Goal: Task Accomplishment & Management: Use online tool/utility

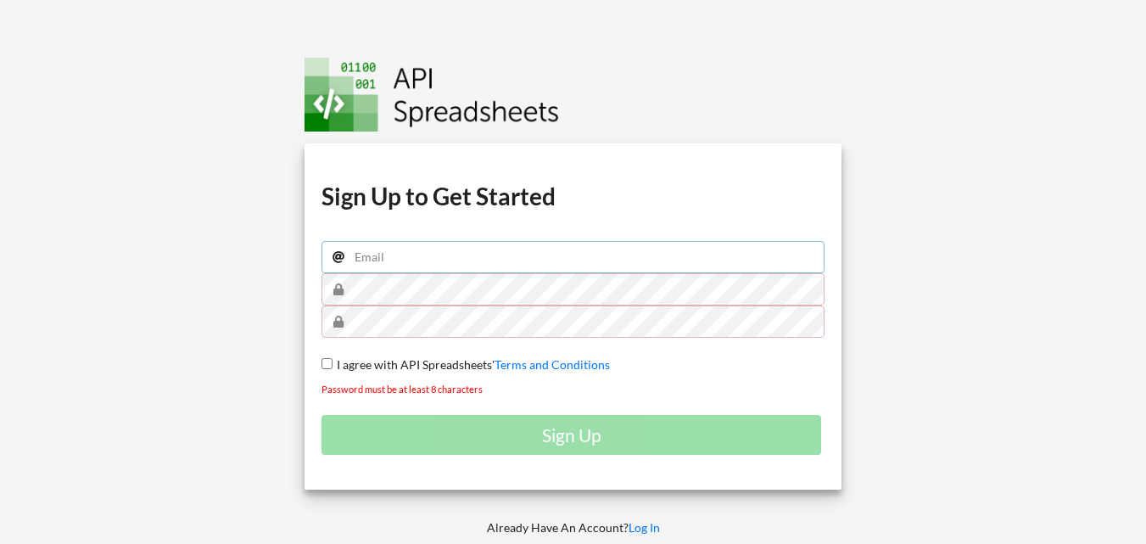
click at [544, 264] on input "email" at bounding box center [572, 257] width 503 height 32
click at [441, 256] on input "dodiiskandarbim@gmail.com" at bounding box center [572, 257] width 503 height 32
type input "dodiiskandarbimaplikasi@gmail.com"
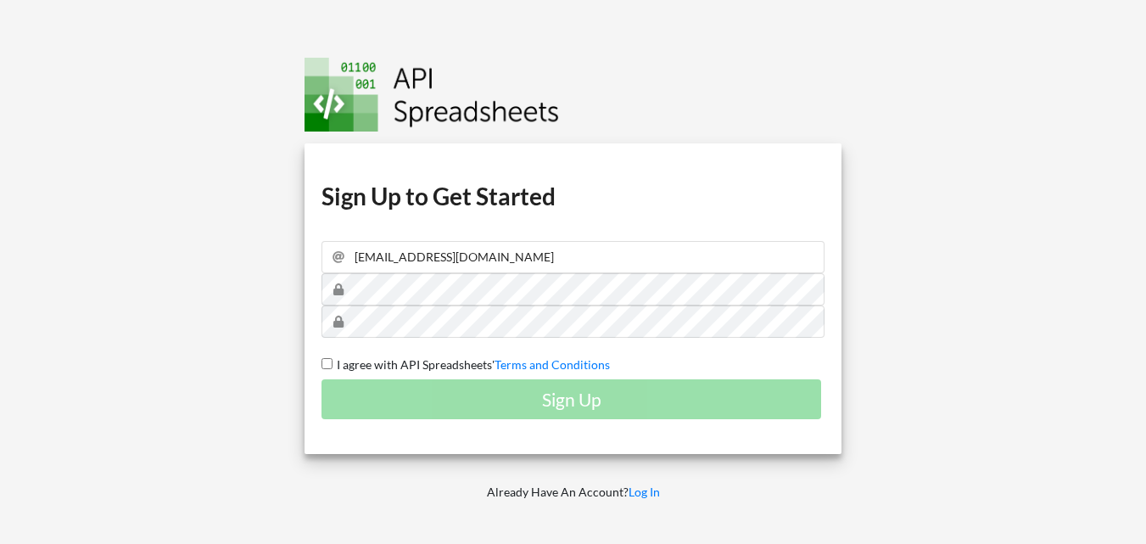
click at [332, 363] on input "I agree with API Spreadsheets' Terms and Conditions" at bounding box center [326, 363] width 11 height 11
checkbox input "true"
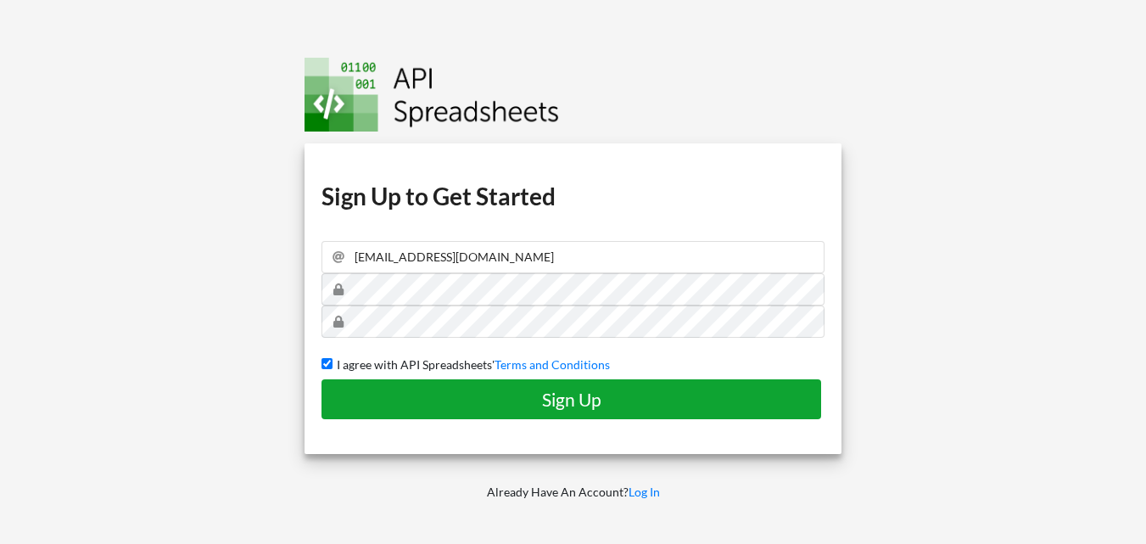
click at [484, 403] on h4 "Sign Up" at bounding box center [571, 398] width 464 height 21
checkbox input "false"
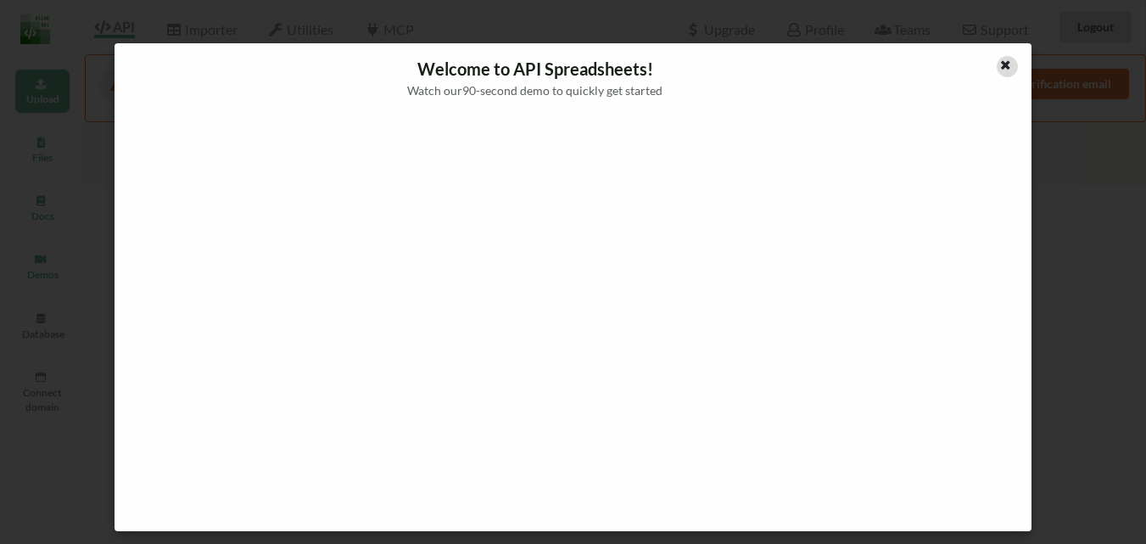
click at [1007, 69] on icon at bounding box center [1005, 63] width 14 height 12
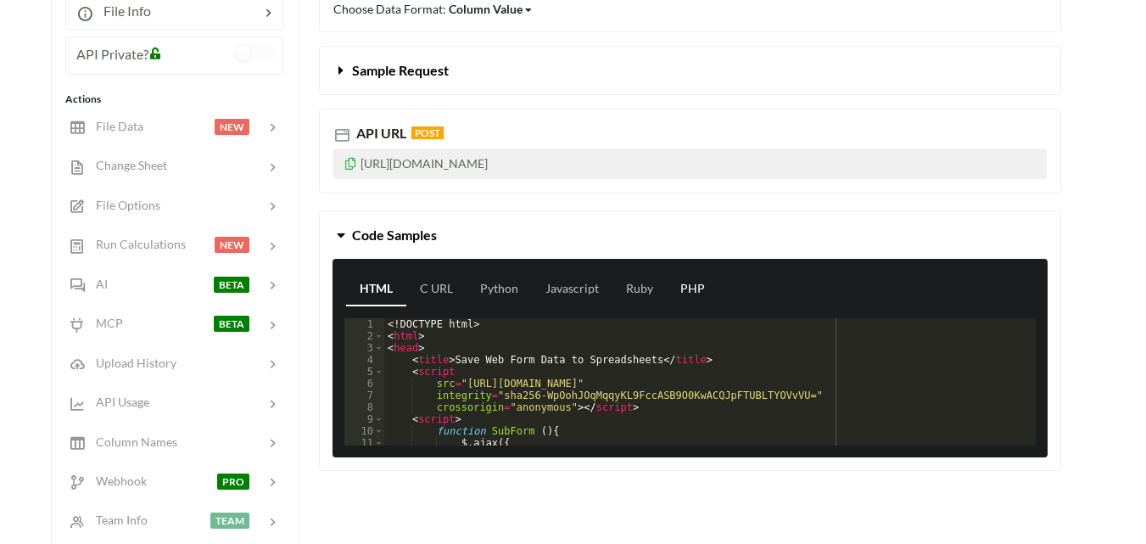
click at [690, 293] on link "PHP" at bounding box center [693, 289] width 52 height 34
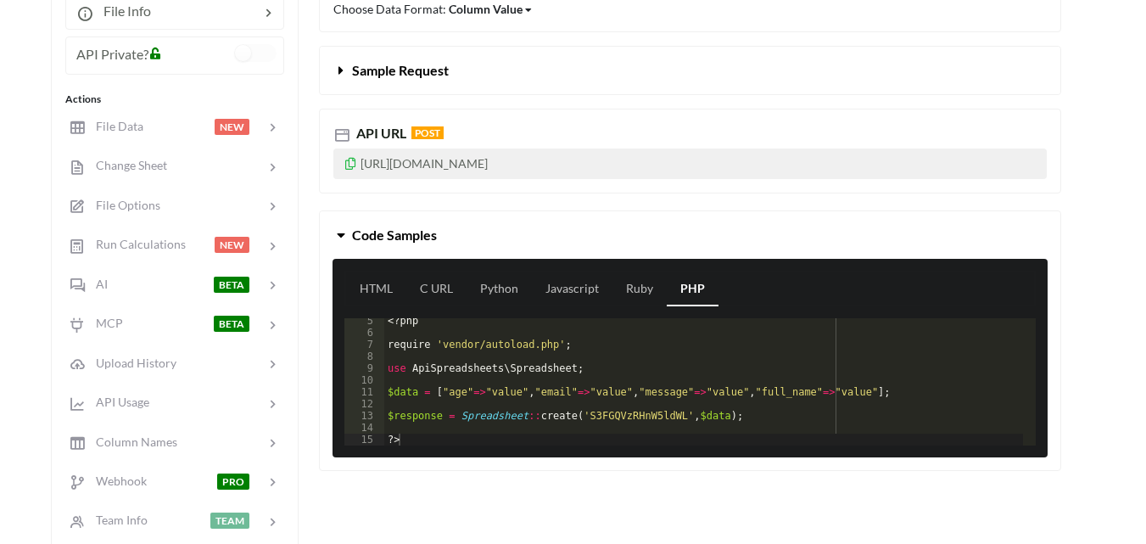
scroll to position [424, 0]
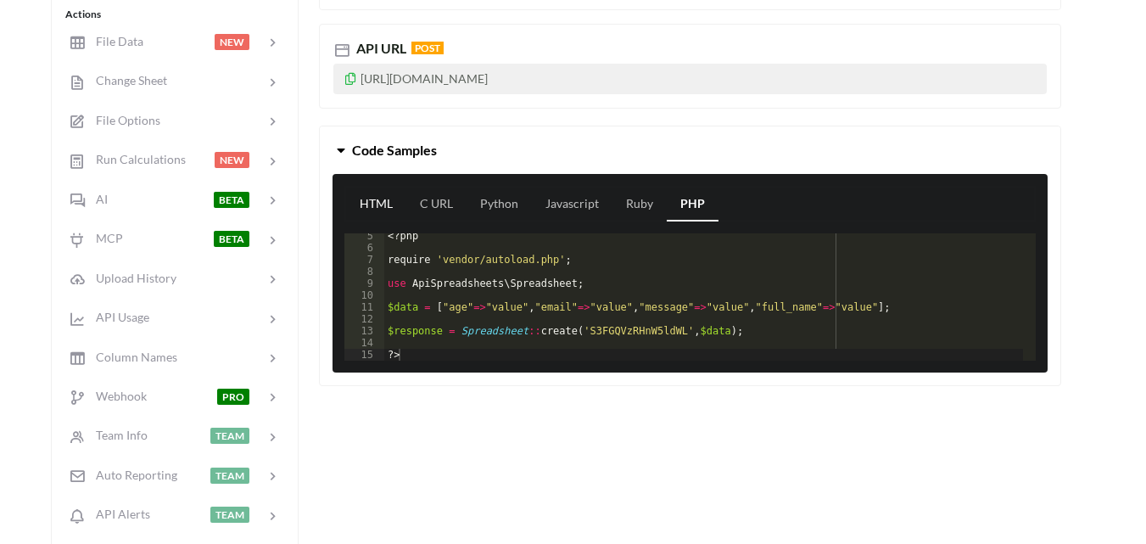
click at [375, 209] on link "HTML" at bounding box center [376, 204] width 60 height 34
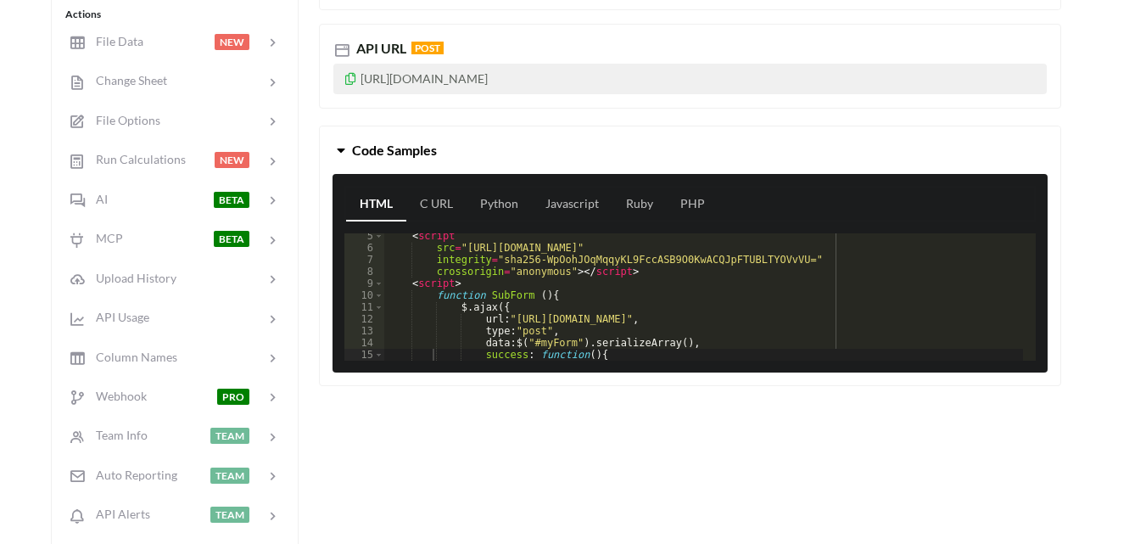
scroll to position [0, 0]
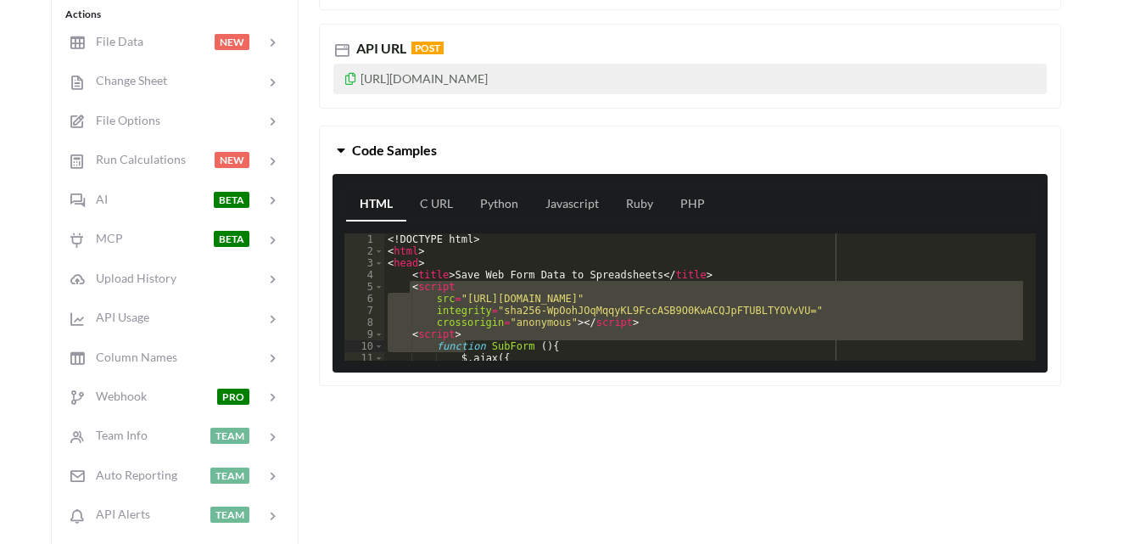
drag, startPoint x: 409, startPoint y: 286, endPoint x: 464, endPoint y: 351, distance: 85.5
click at [464, 351] on div "<! DOCTYPE html > < html > < head > < title > Save Web Form Data to Spreadsheet…" at bounding box center [703, 308] width 639 height 151
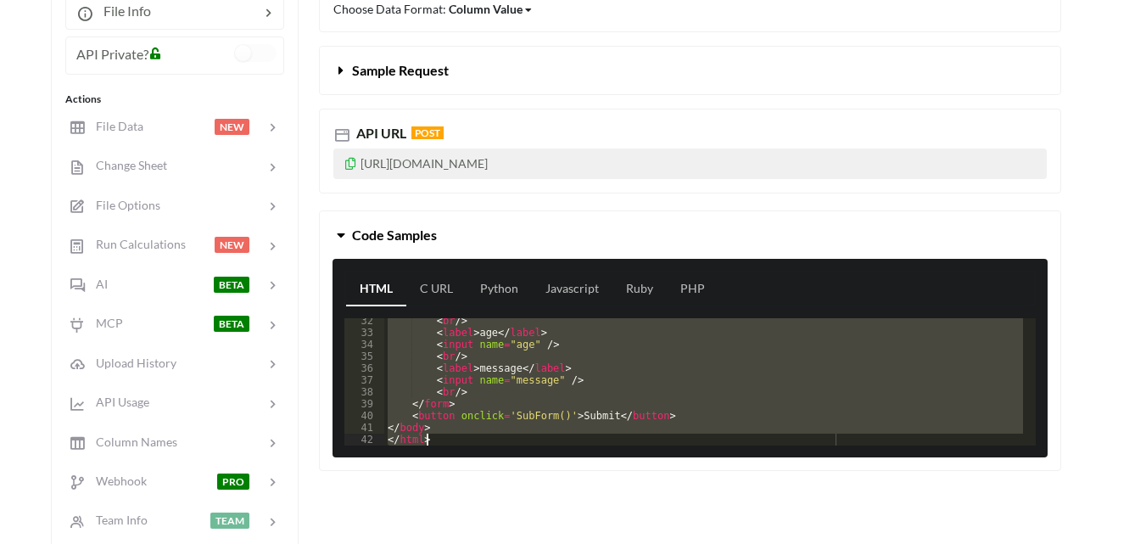
scroll to position [371, 0]
drag, startPoint x: 388, startPoint y: 324, endPoint x: 525, endPoint y: 500, distance: 223.6
click at [525, 500] on div "Create Read Update Delete Choose Data Format: Column Value Column Value Row Col…" at bounding box center [690, 325] width 742 height 774
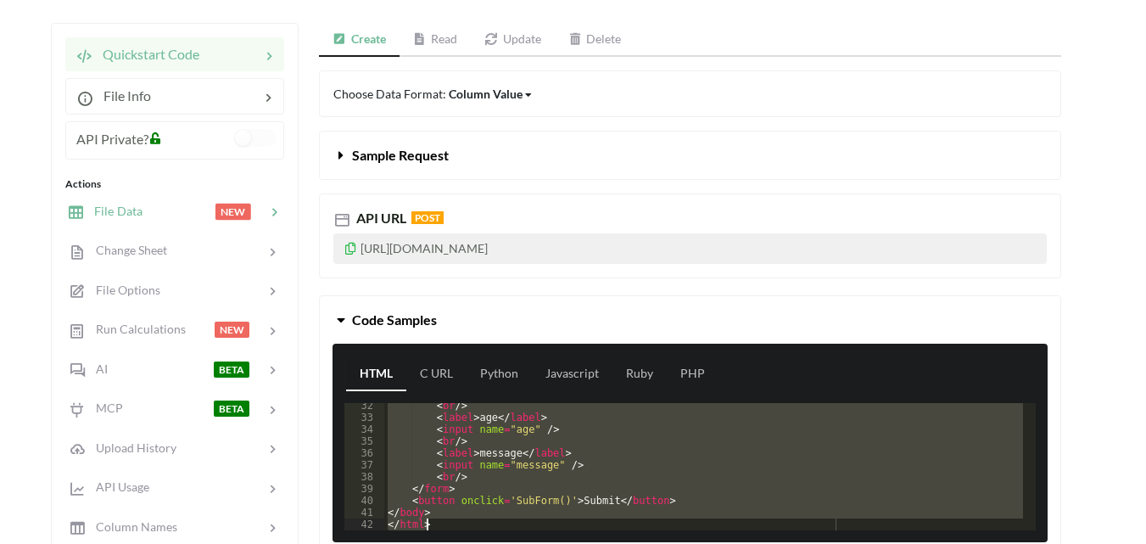
click at [193, 212] on div at bounding box center [178, 212] width 72 height 20
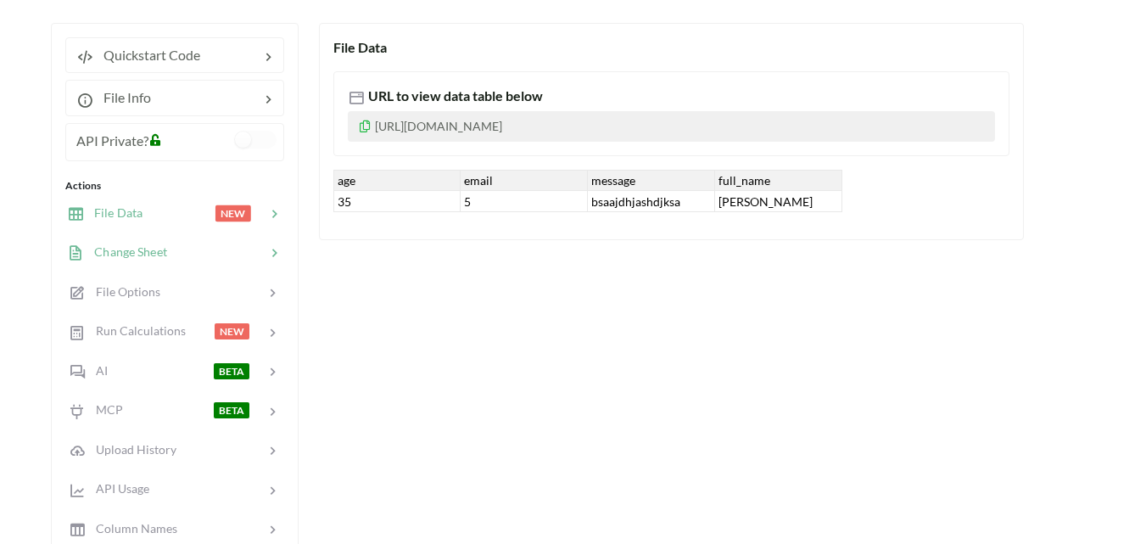
click at [196, 250] on div at bounding box center [216, 253] width 98 height 20
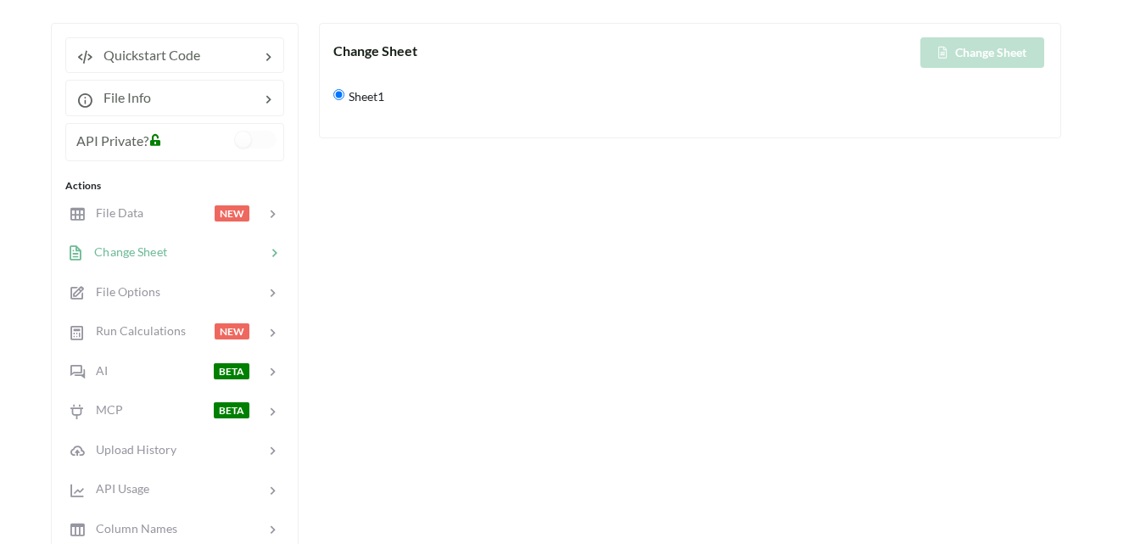
click at [338, 93] on input "Sheet1" at bounding box center [338, 94] width 11 height 11
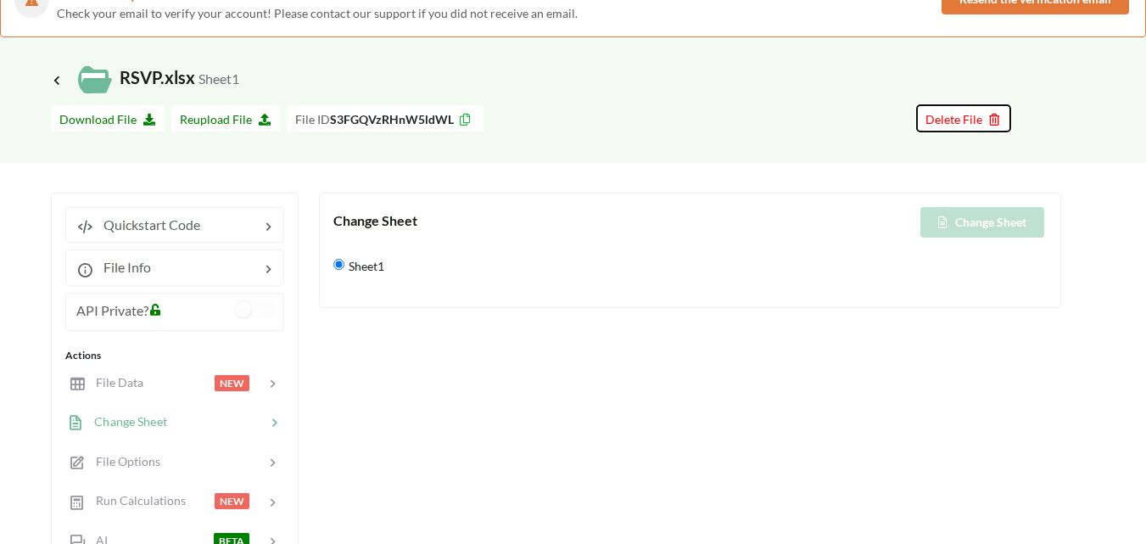
click at [962, 115] on span "Delete File" at bounding box center [963, 119] width 76 height 14
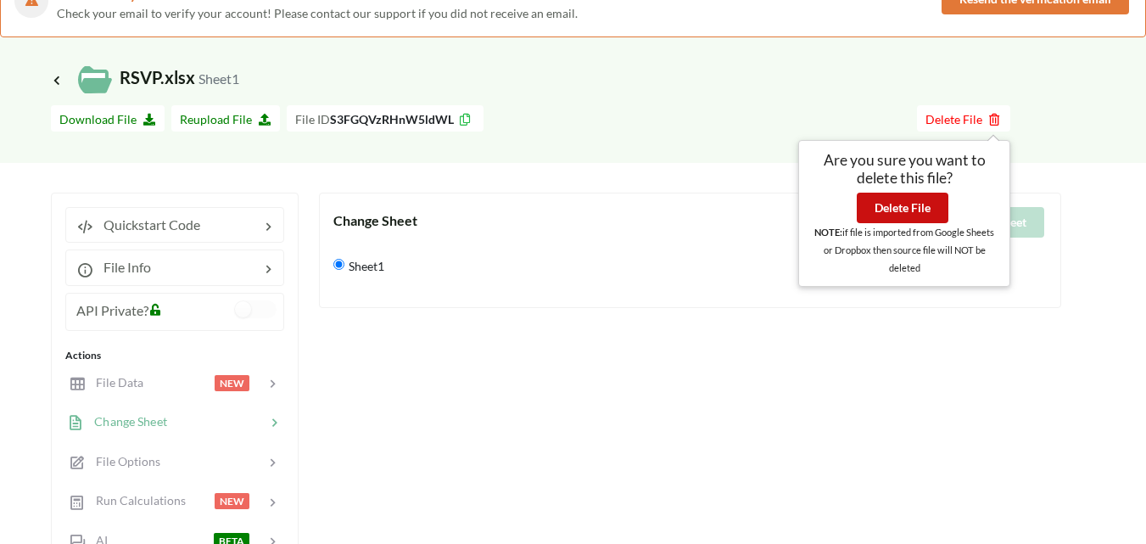
click at [912, 207] on button "Delete File" at bounding box center [903, 208] width 92 height 31
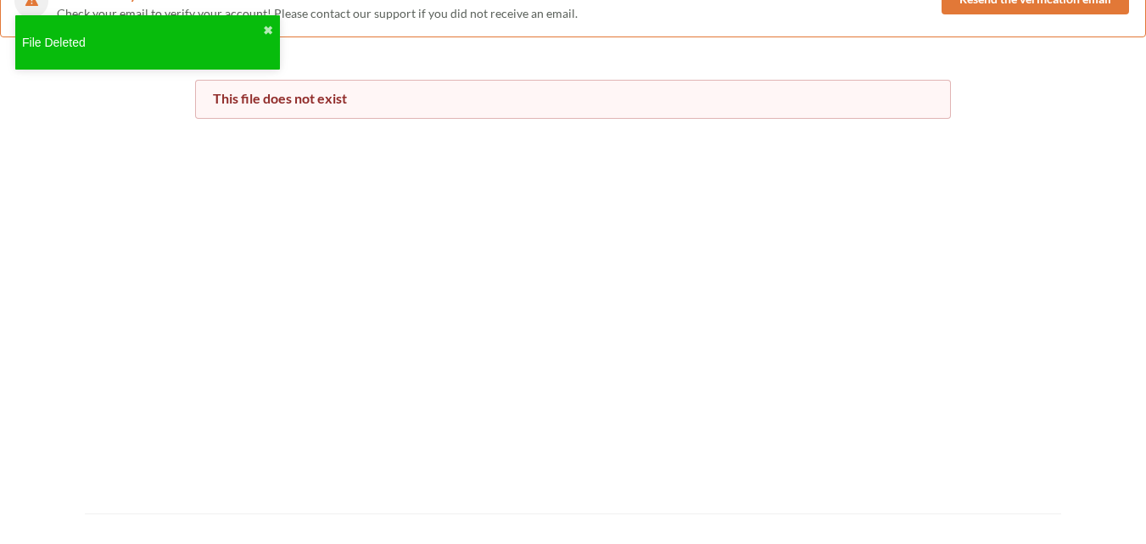
scroll to position [0, 0]
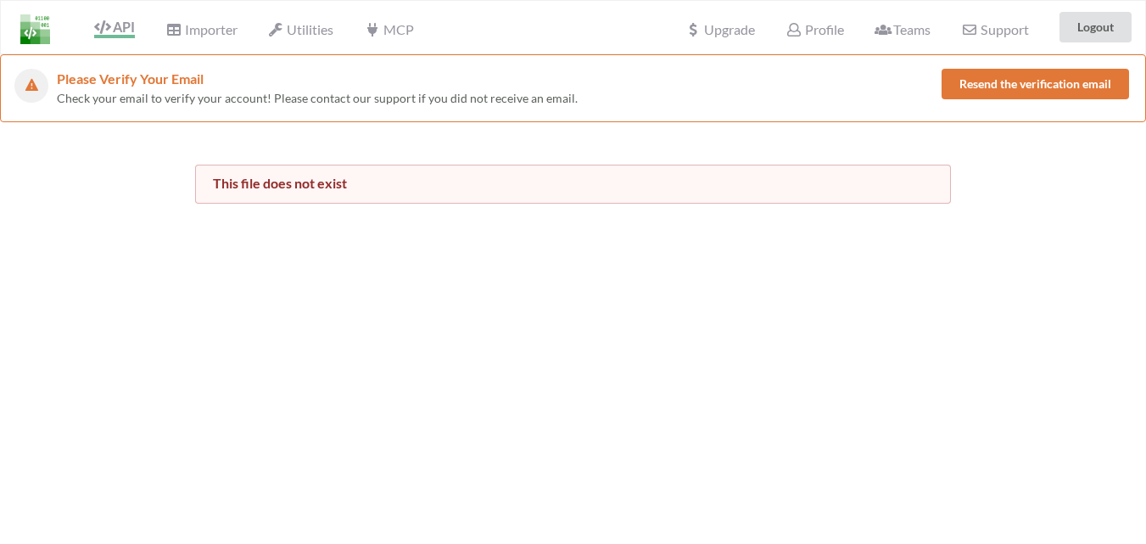
click at [1005, 91] on button "Resend the verification email" at bounding box center [1034, 84] width 187 height 31
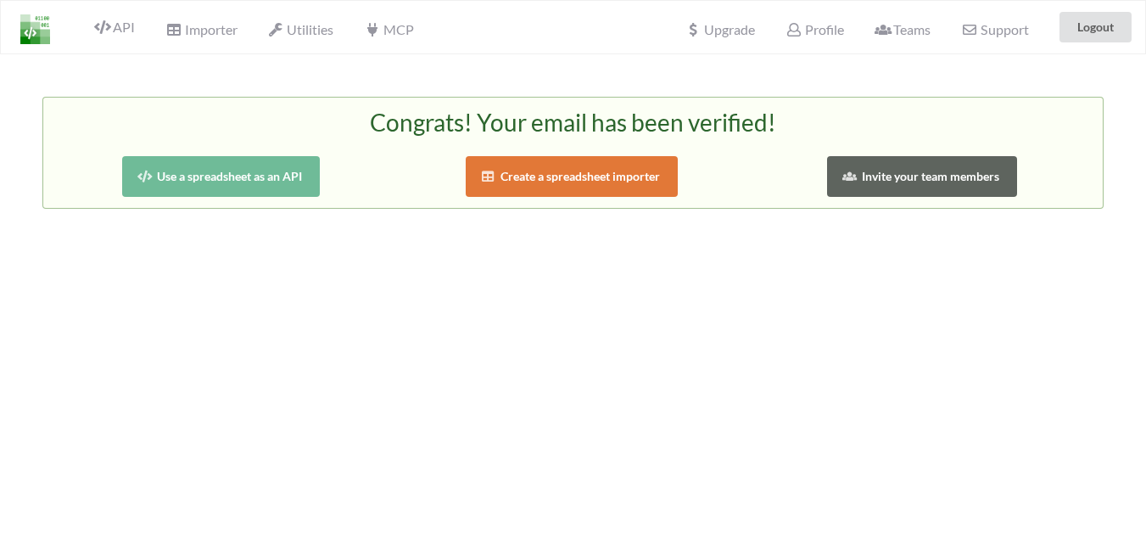
click at [231, 185] on button "Use a spreadsheet as an API" at bounding box center [221, 176] width 198 height 41
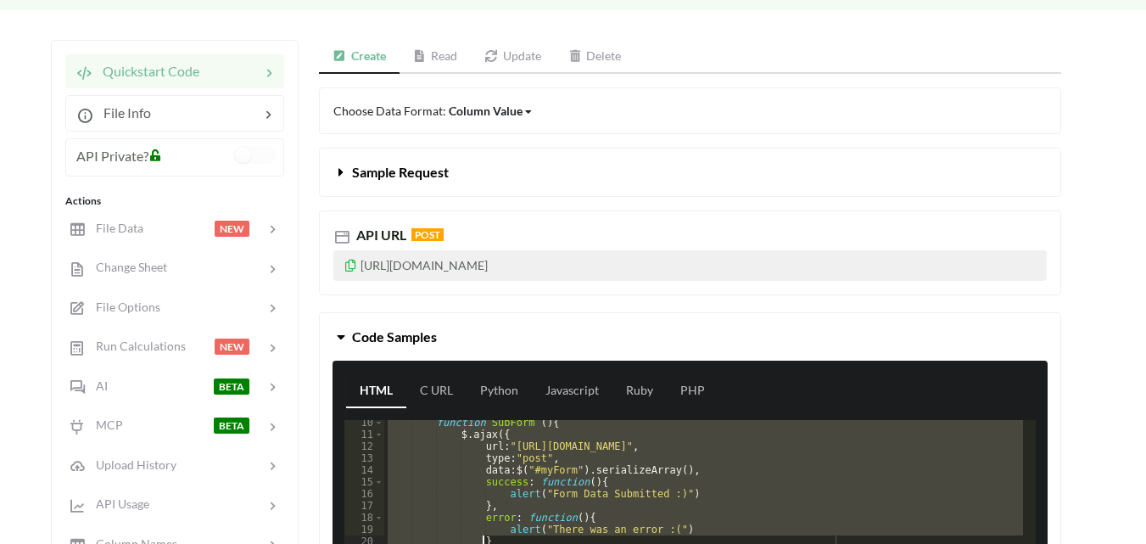
scroll to position [371, 0]
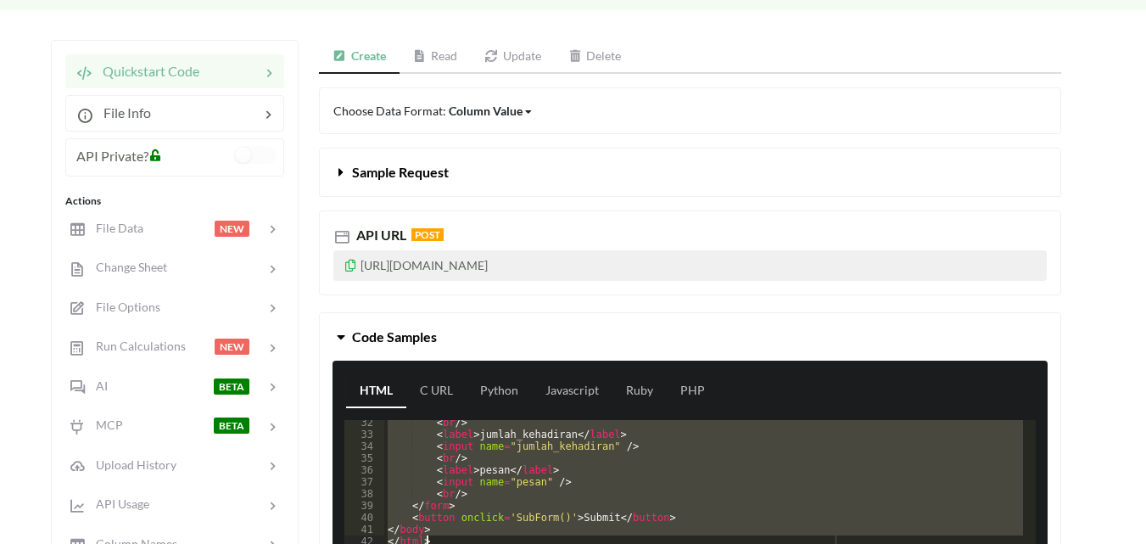
drag, startPoint x: 388, startPoint y: 428, endPoint x: 539, endPoint y: 577, distance: 211.7
click at [539, 374] on html "API Importer Utilities MCP Upgrade Profile Teams Support Logout Icon Link RSVP.…" at bounding box center [573, 102] width 1146 height 544
click at [146, 229] on div at bounding box center [178, 229] width 72 height 20
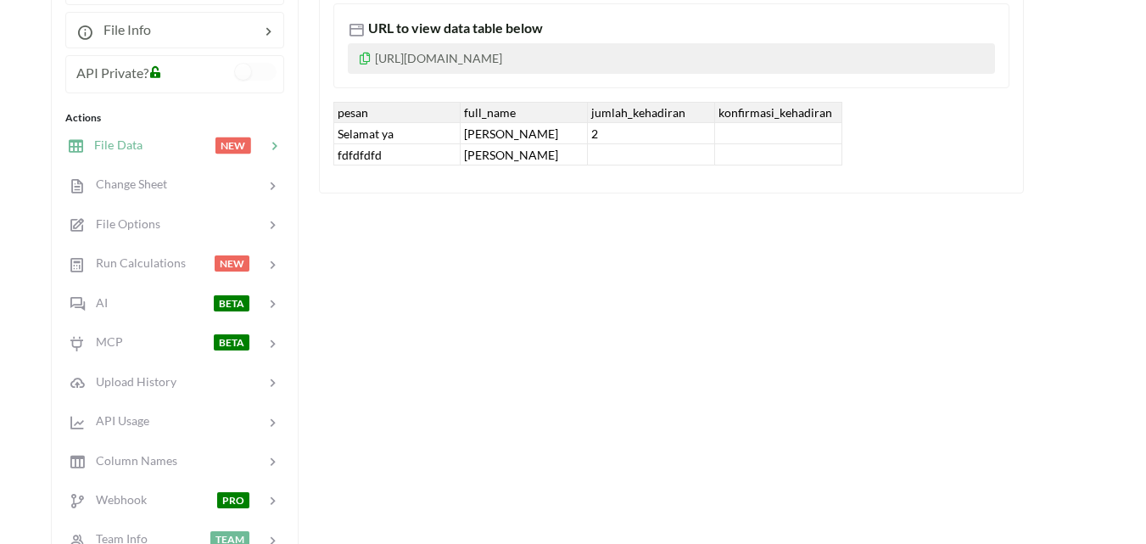
scroll to position [170, 0]
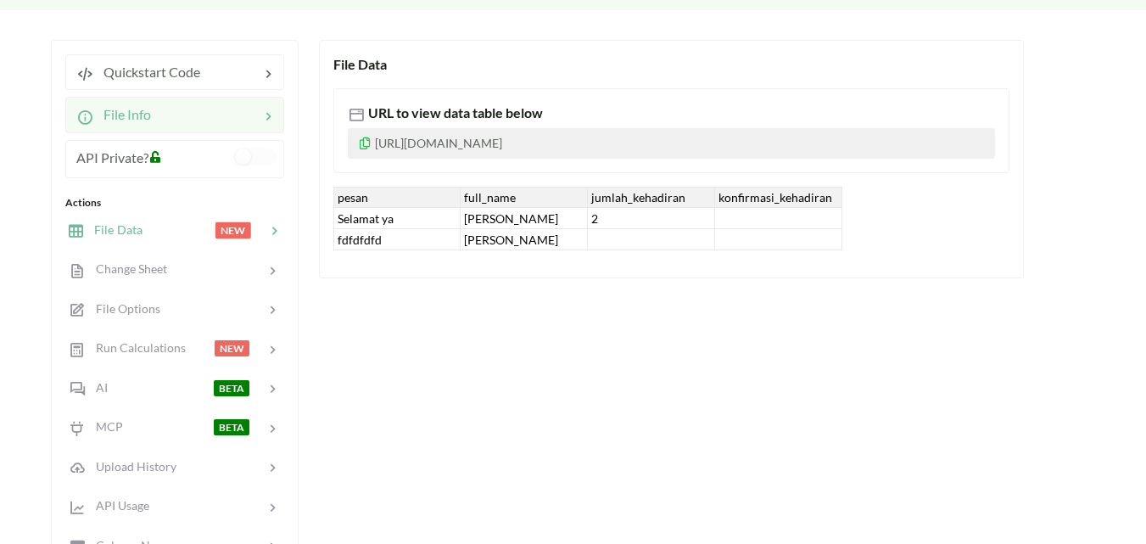
click at [249, 114] on div at bounding box center [205, 114] width 109 height 20
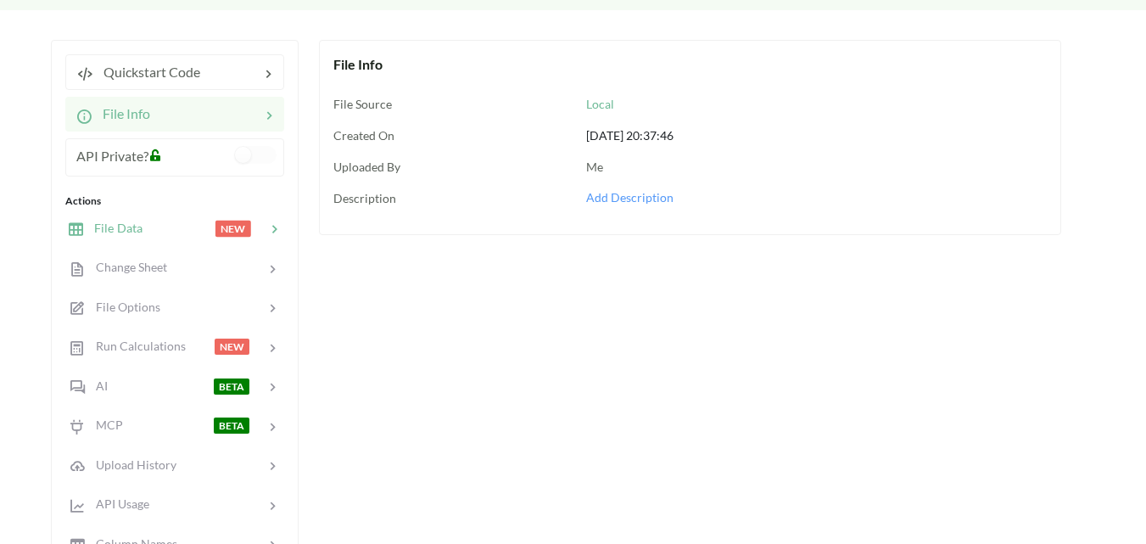
click at [226, 227] on span "NEW" at bounding box center [233, 229] width 36 height 16
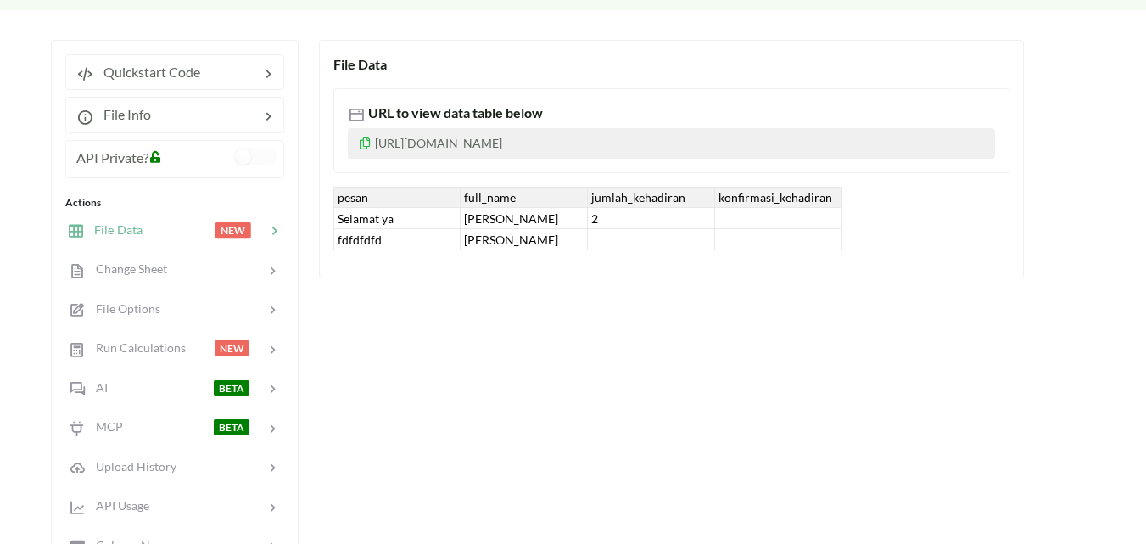
click at [427, 200] on div "pesan" at bounding box center [396, 197] width 127 height 21
click at [642, 262] on div "File Data URL to view data table below [URL][DOMAIN_NAME] pesan full_name jumla…" at bounding box center [671, 159] width 705 height 238
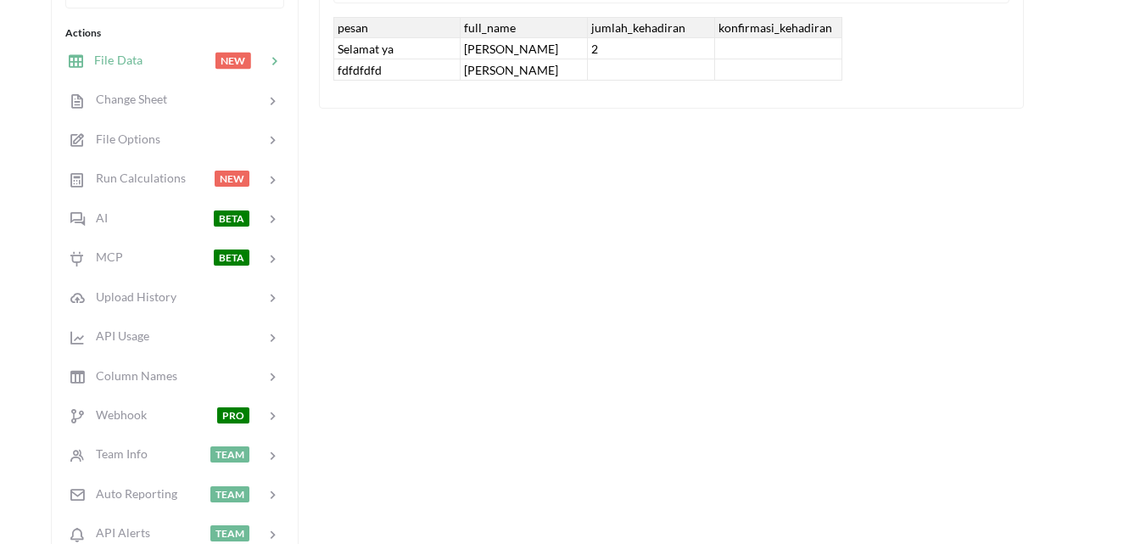
scroll to position [0, 0]
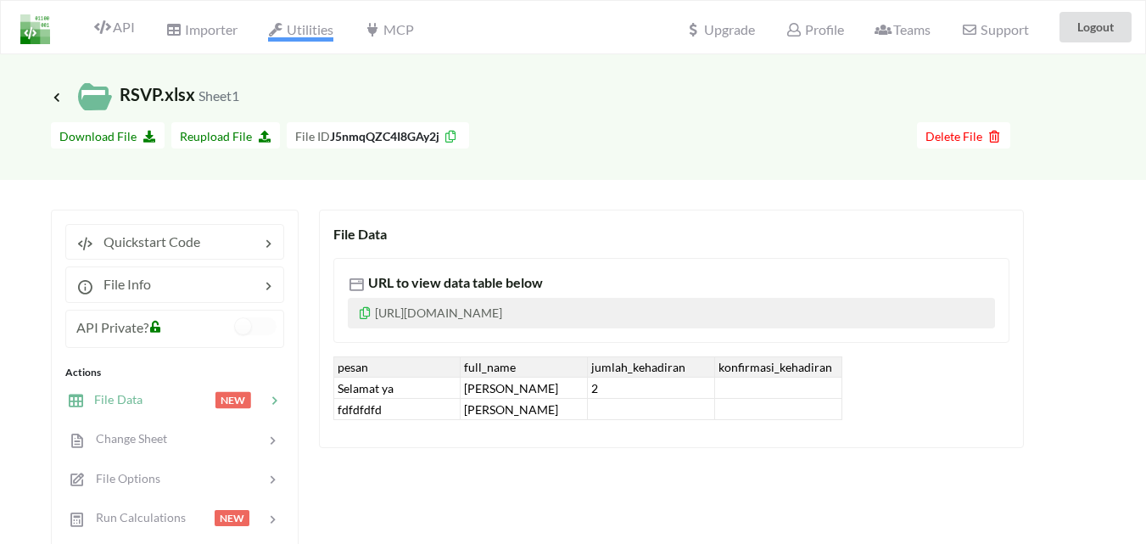
click at [323, 32] on span "Utilities" at bounding box center [300, 31] width 65 height 20
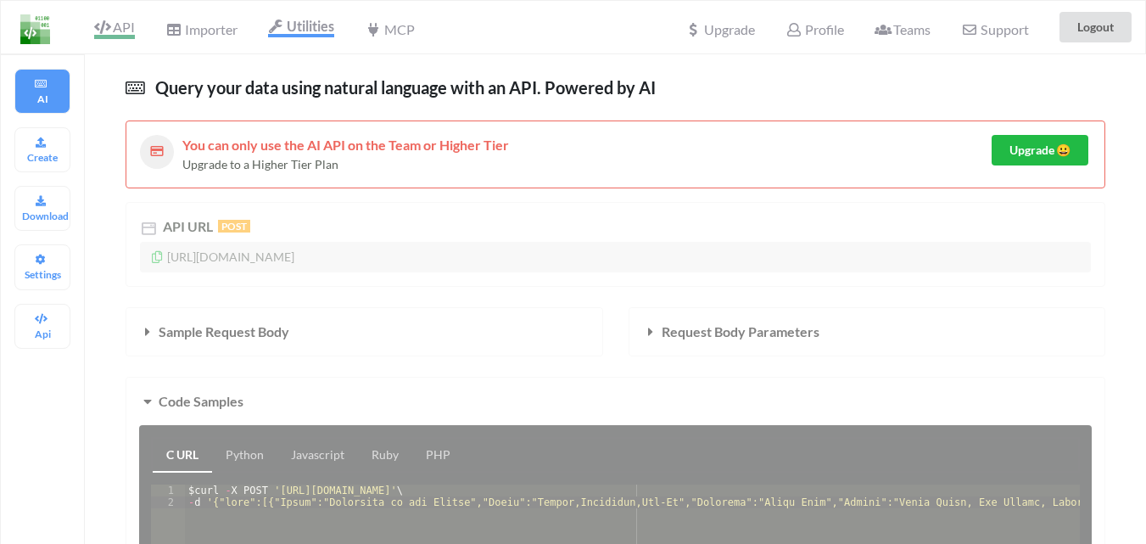
click at [118, 26] on span "API" at bounding box center [114, 29] width 41 height 20
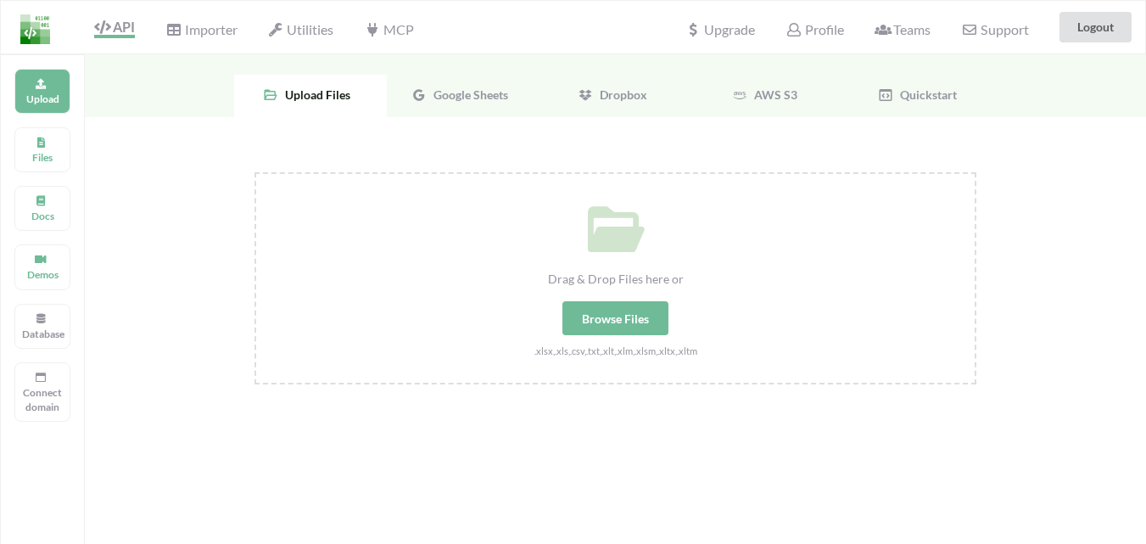
click at [454, 89] on span "Google Sheets" at bounding box center [467, 94] width 81 height 14
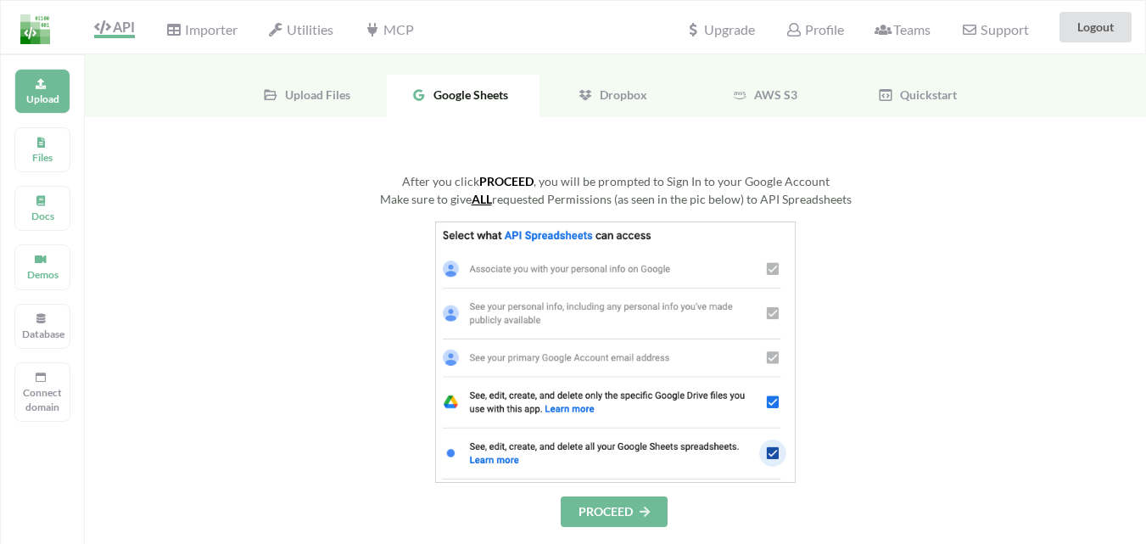
click at [43, 23] on img at bounding box center [35, 29] width 30 height 30
click at [31, 29] on img at bounding box center [35, 29] width 30 height 30
click at [49, 140] on div "Files" at bounding box center [42, 149] width 56 height 45
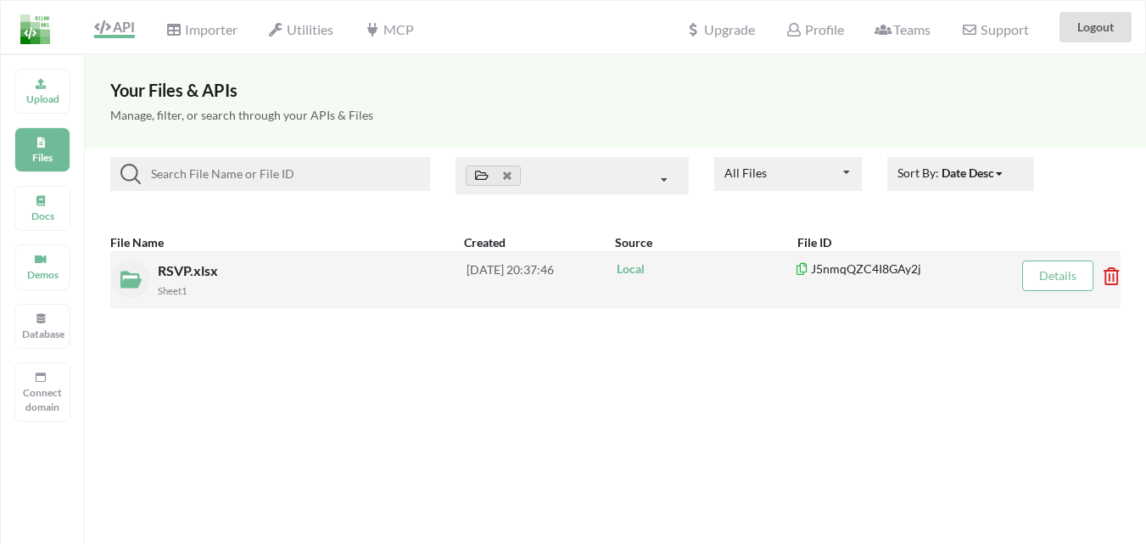
click at [399, 276] on div "RSVP.xlsx Sheet1" at bounding box center [312, 279] width 309 height 38
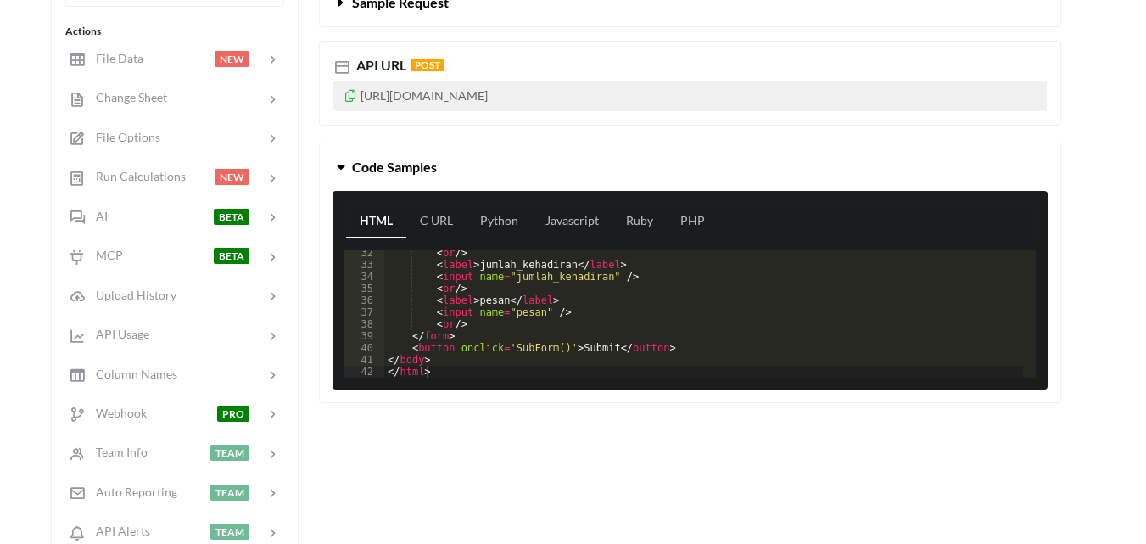
scroll to position [321, 0]
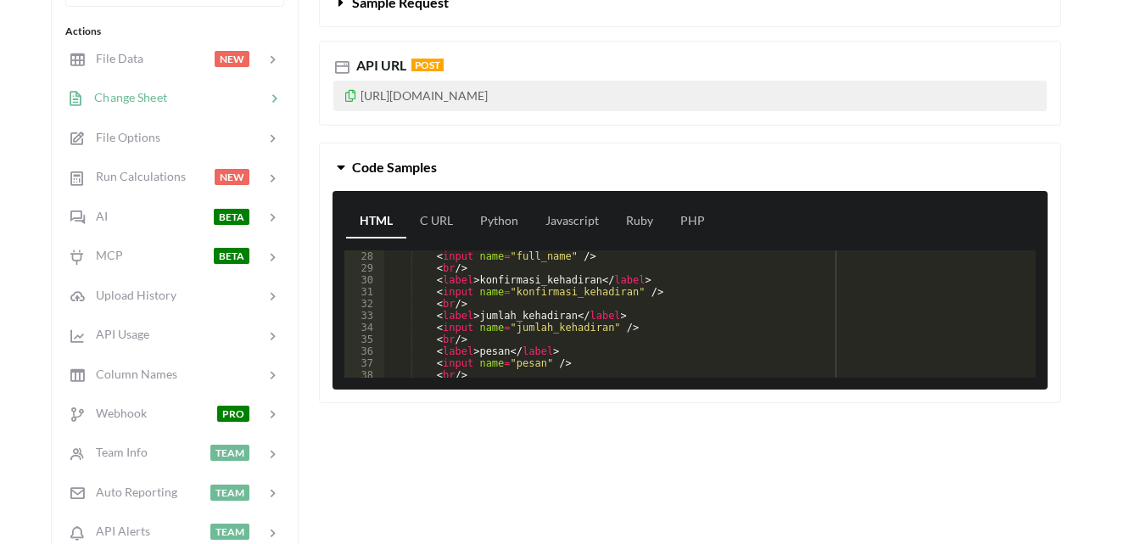
click at [142, 92] on span "Change Sheet" at bounding box center [125, 97] width 83 height 14
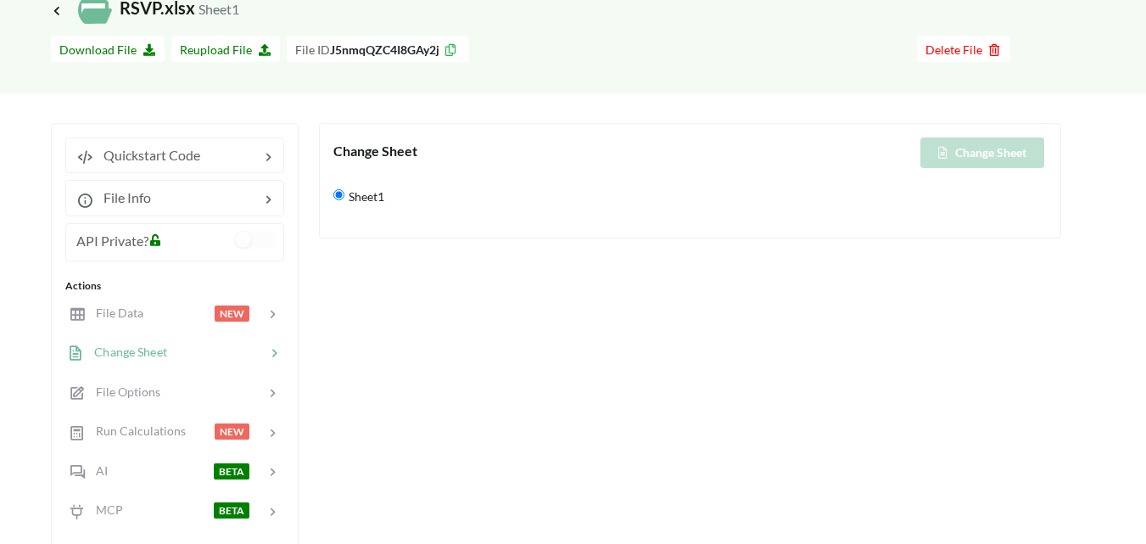
scroll to position [2, 0]
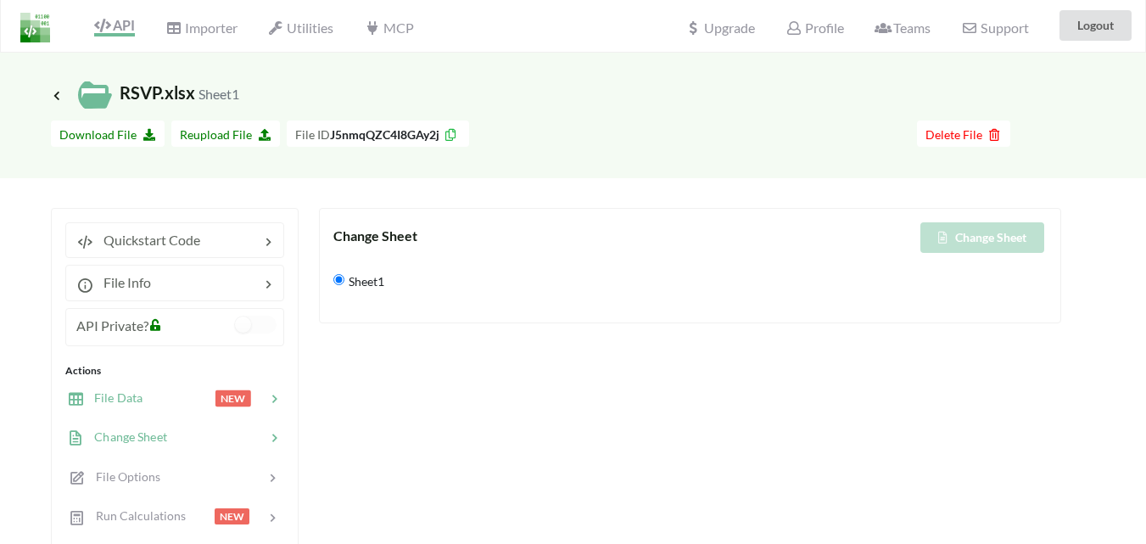
click at [175, 399] on div at bounding box center [178, 398] width 72 height 20
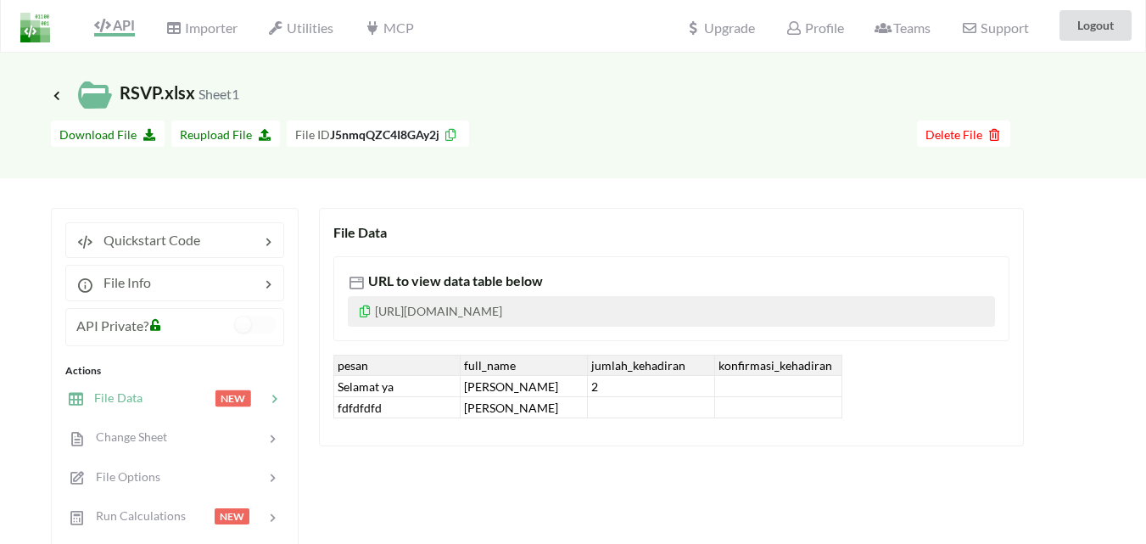
scroll to position [171, 0]
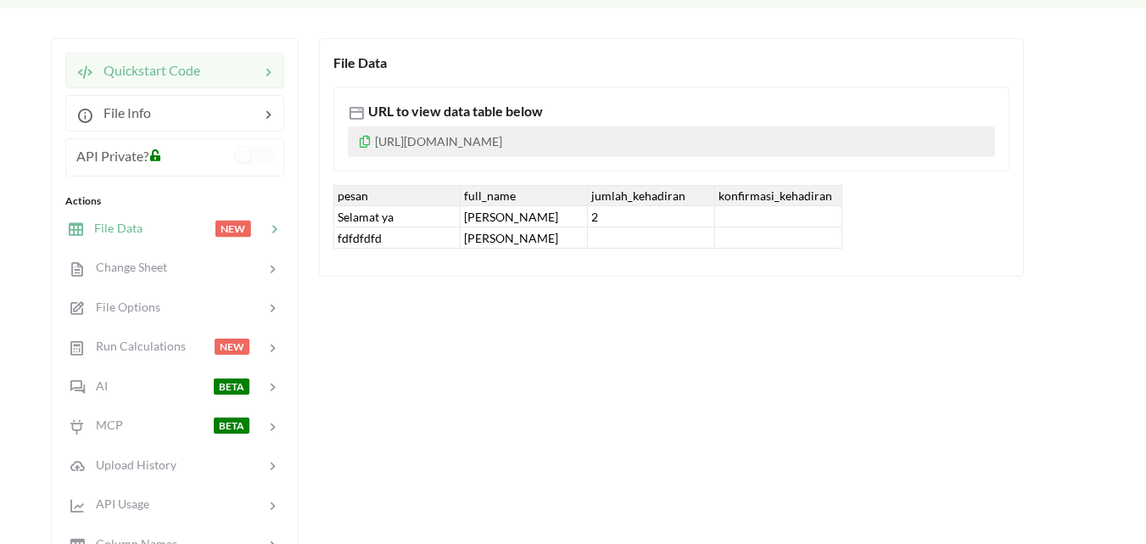
click at [256, 74] on div at bounding box center [229, 70] width 59 height 20
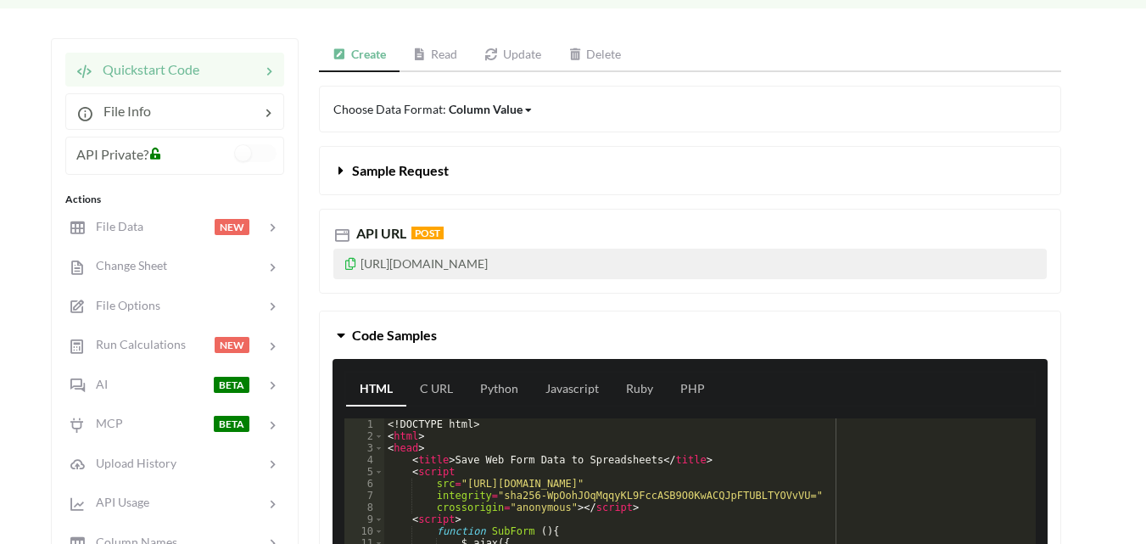
click at [430, 58] on link "Read" at bounding box center [435, 55] width 72 height 34
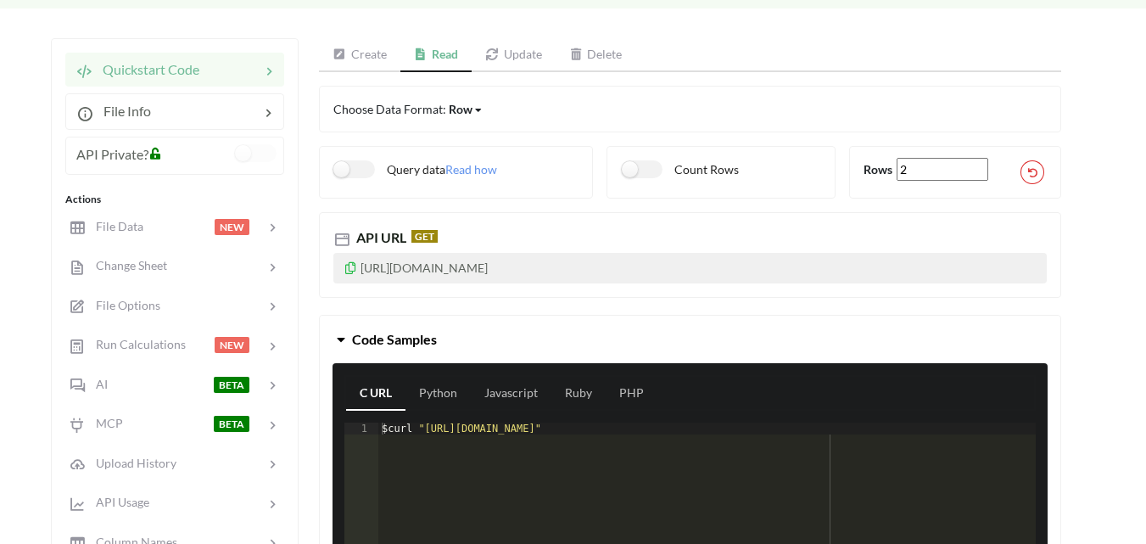
click at [521, 58] on link "Update" at bounding box center [514, 55] width 84 height 34
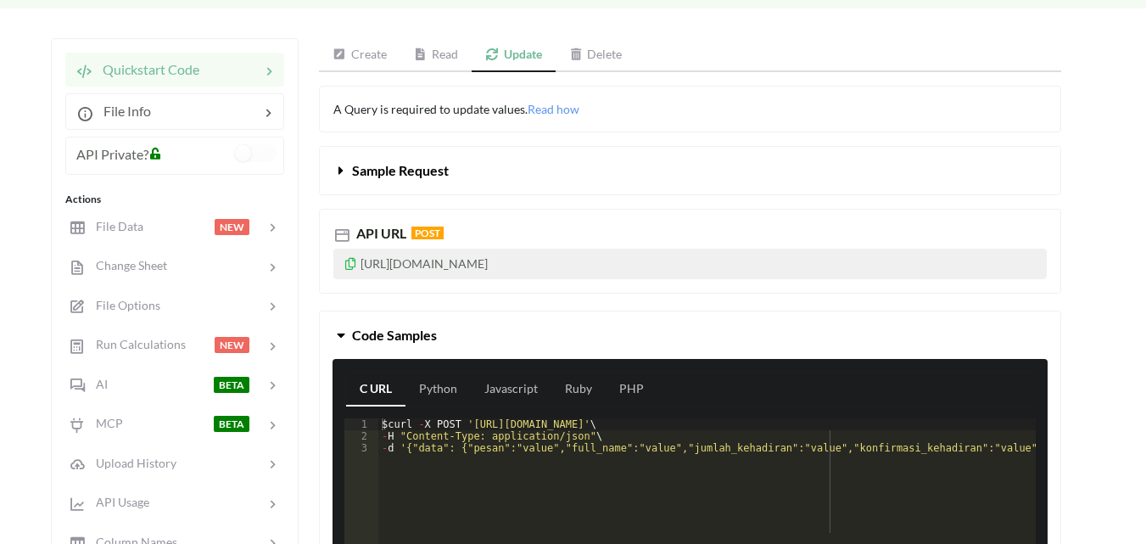
click at [414, 53] on icon at bounding box center [421, 54] width 14 height 12
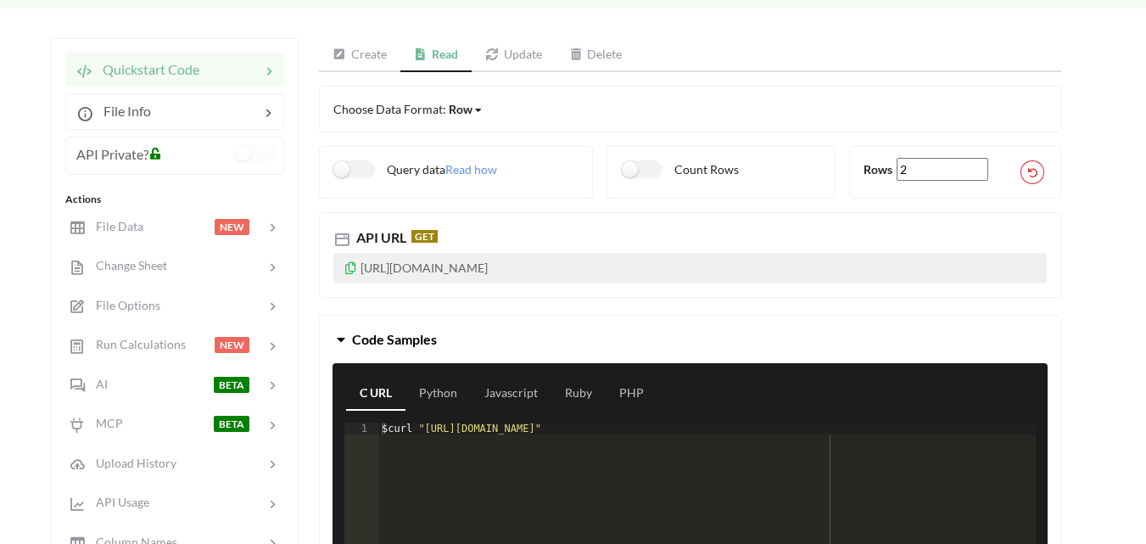
click at [368, 49] on link "Create" at bounding box center [359, 55] width 81 height 34
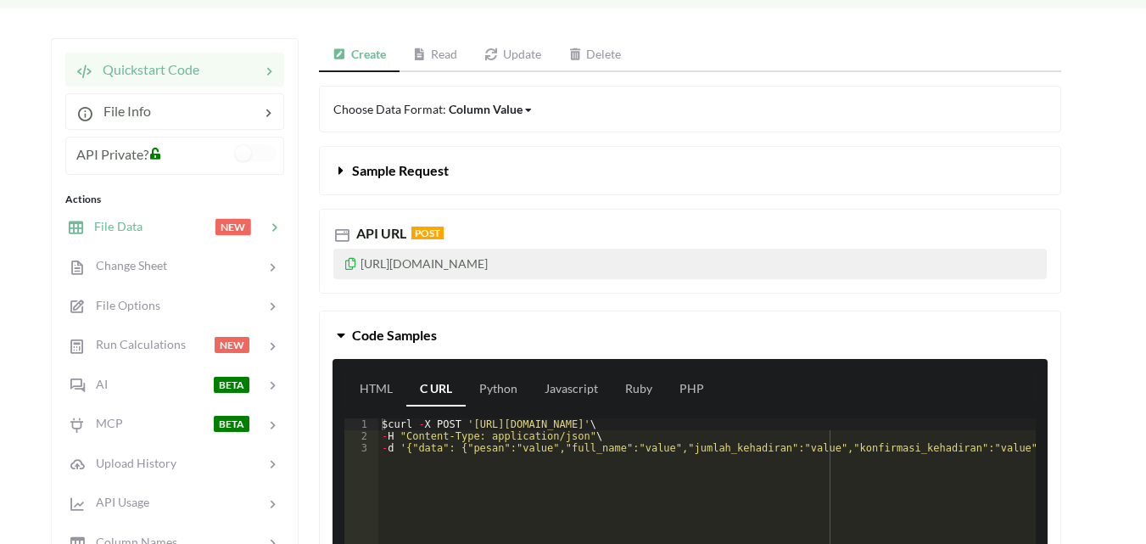
click at [184, 224] on div at bounding box center [178, 227] width 72 height 20
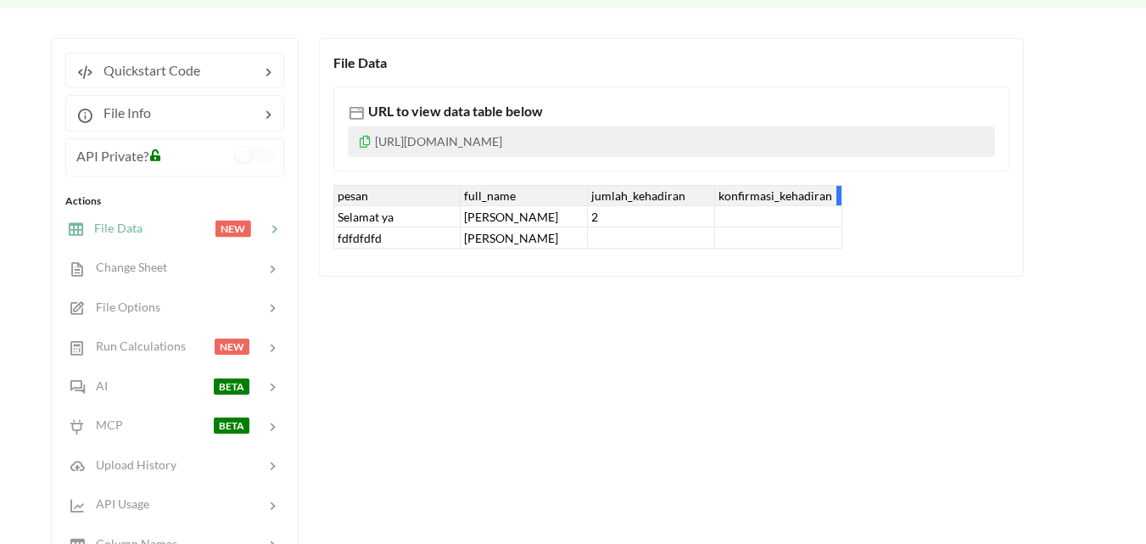
drag, startPoint x: 424, startPoint y: 192, endPoint x: 839, endPoint y: 199, distance: 414.8
click at [839, 199] on div "pesan full_name jumlah_kehadiran konfirmasi_kehadiran Selamat ya Dodi Iskandar …" at bounding box center [587, 217] width 509 height 64
click at [904, 192] on div "pesan full_name jumlah_kehadiran konfirmasi_kehadiran Selamat ya Dodi Iskandar …" at bounding box center [671, 217] width 676 height 64
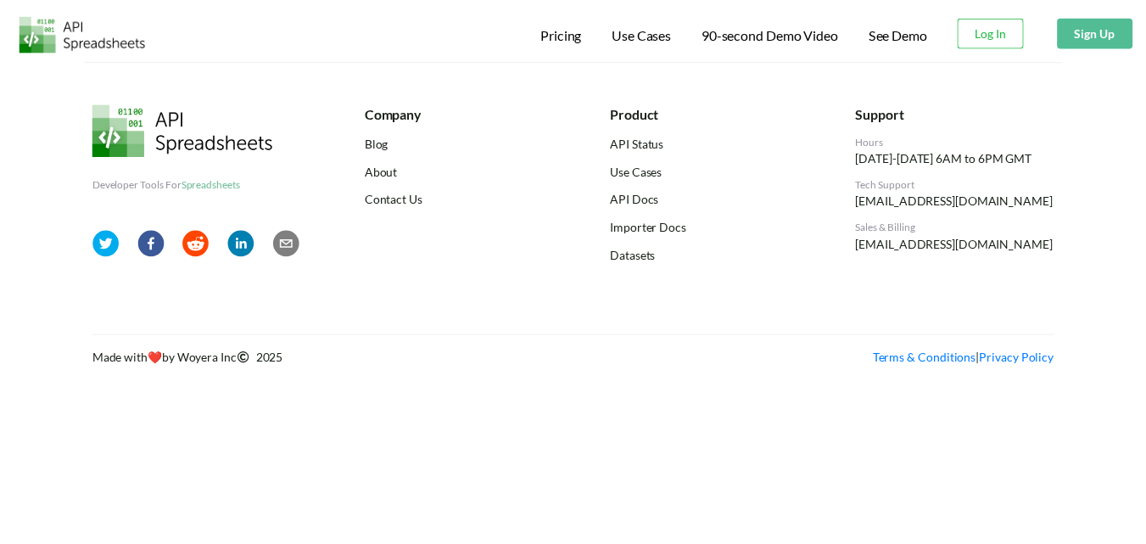
scroll to position [171, 0]
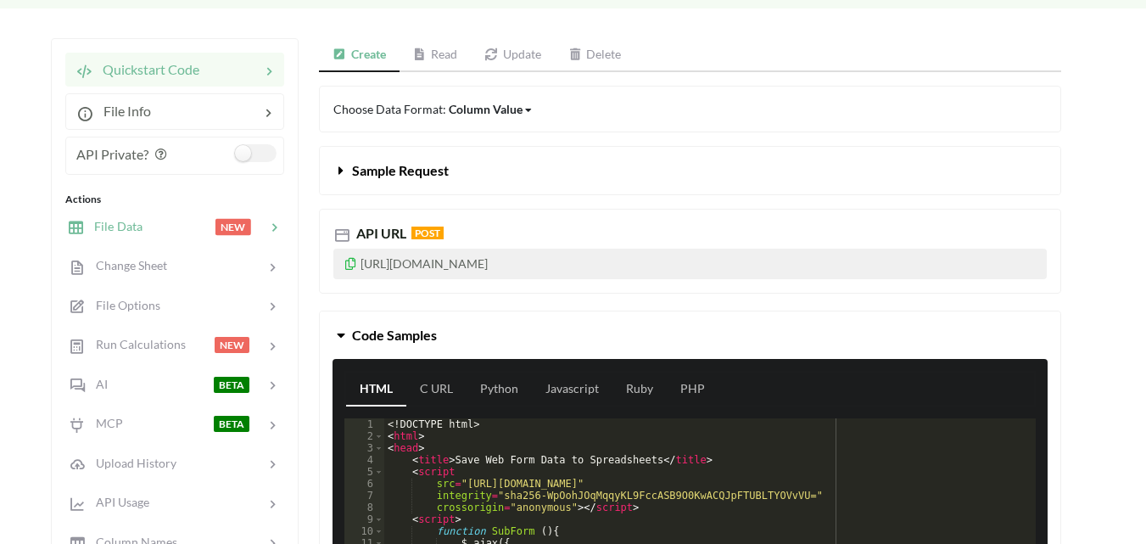
click at [156, 232] on div at bounding box center [178, 227] width 72 height 20
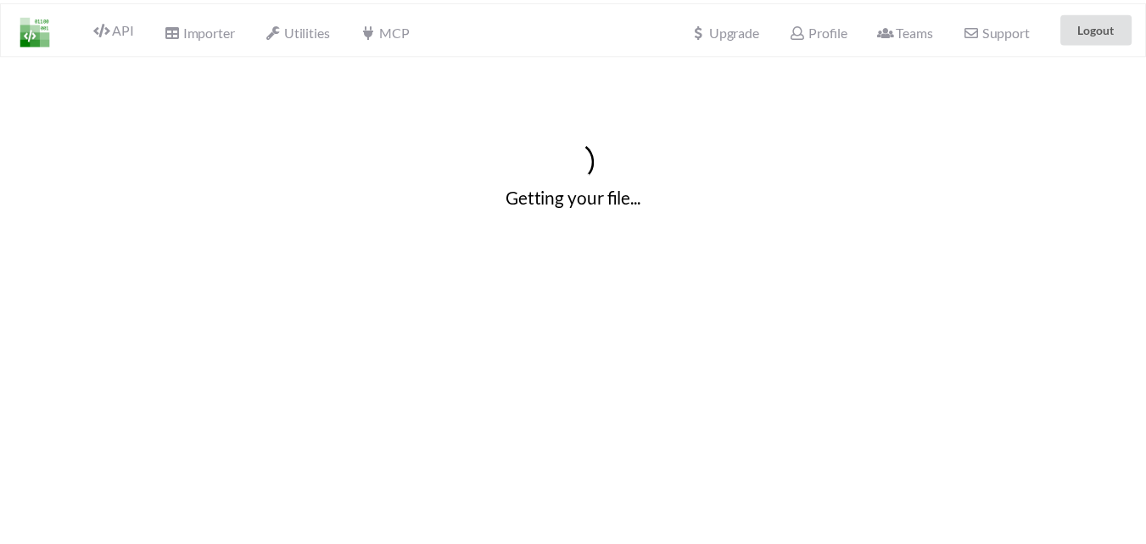
scroll to position [171, 0]
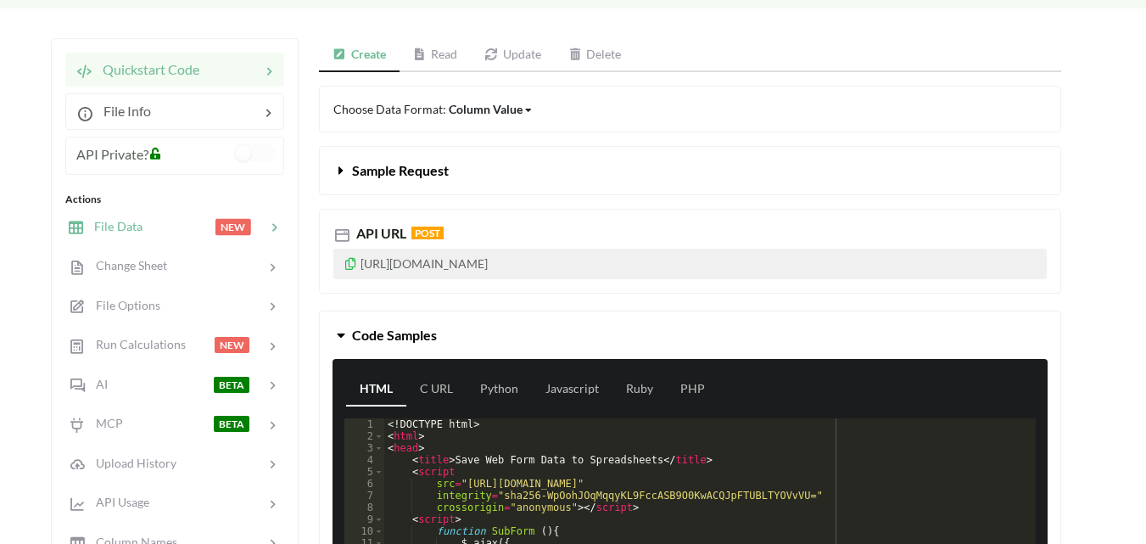
click at [152, 229] on div at bounding box center [178, 227] width 72 height 20
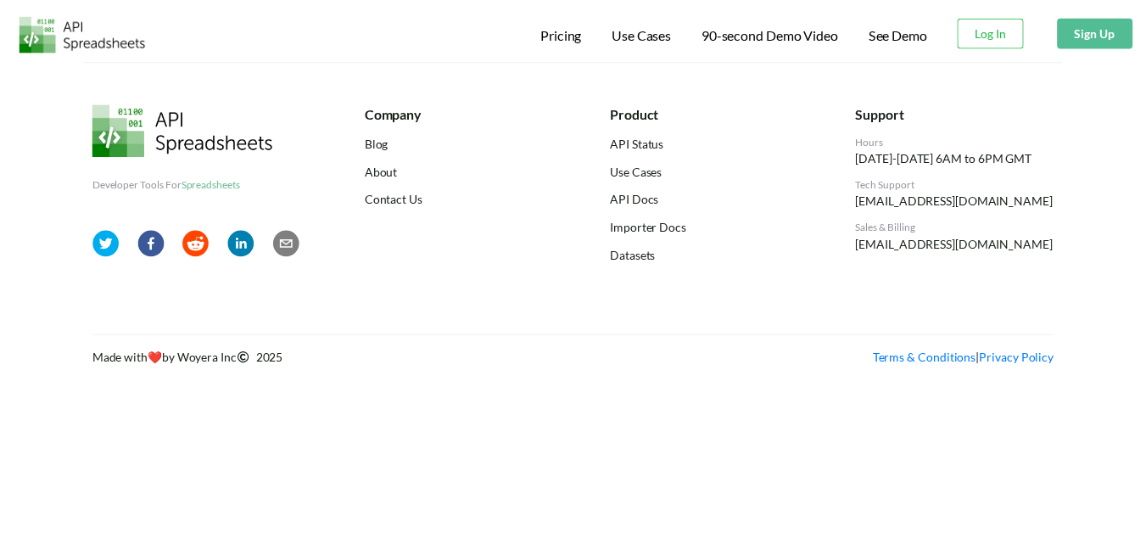
scroll to position [171, 0]
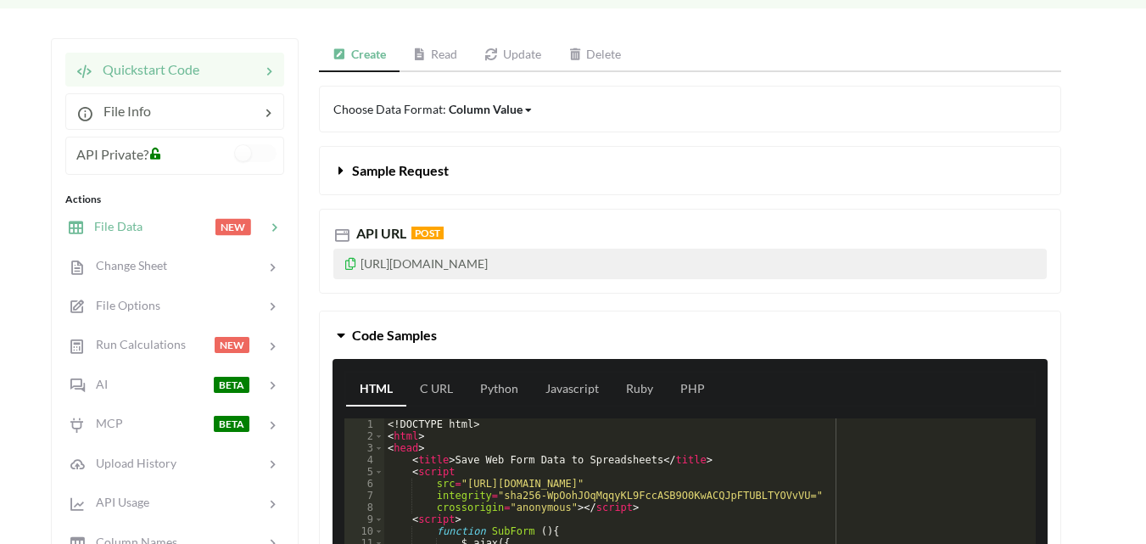
click at [171, 223] on div at bounding box center [178, 227] width 72 height 20
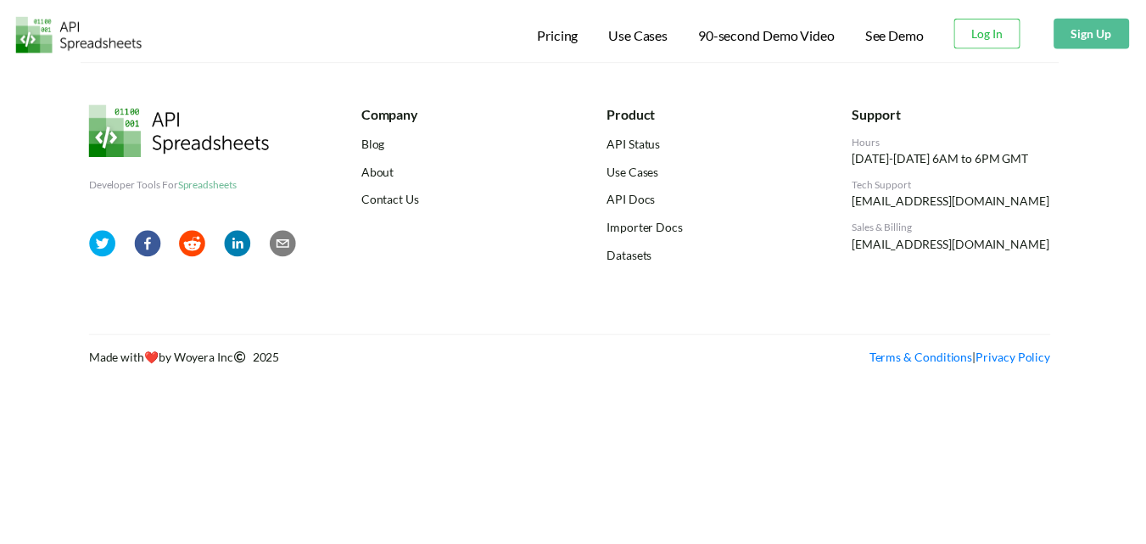
scroll to position [0, 3]
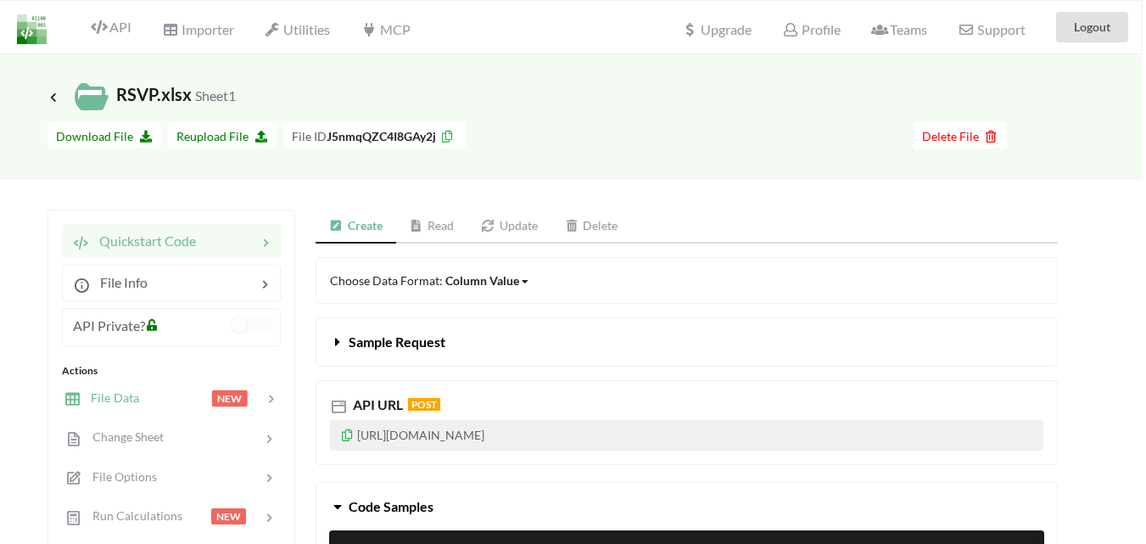
click at [147, 397] on div at bounding box center [175, 398] width 72 height 20
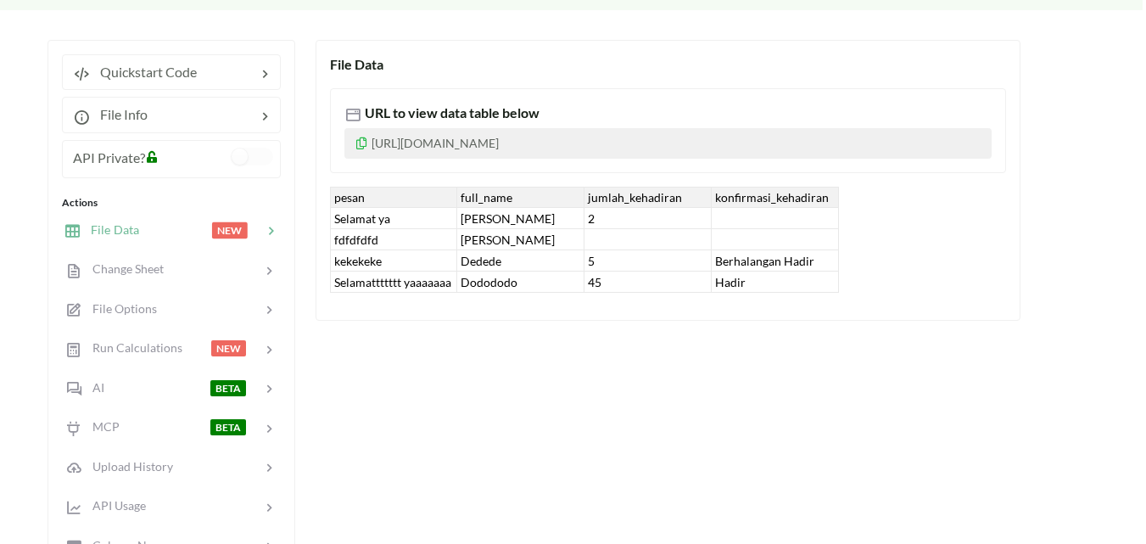
scroll to position [339, 3]
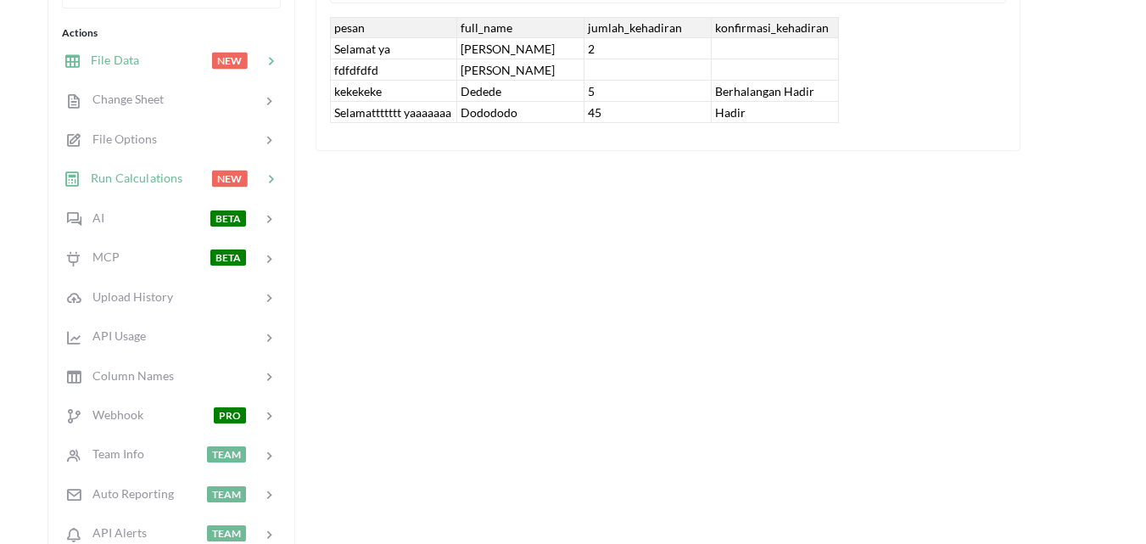
click at [196, 170] on div at bounding box center [196, 179] width 29 height 20
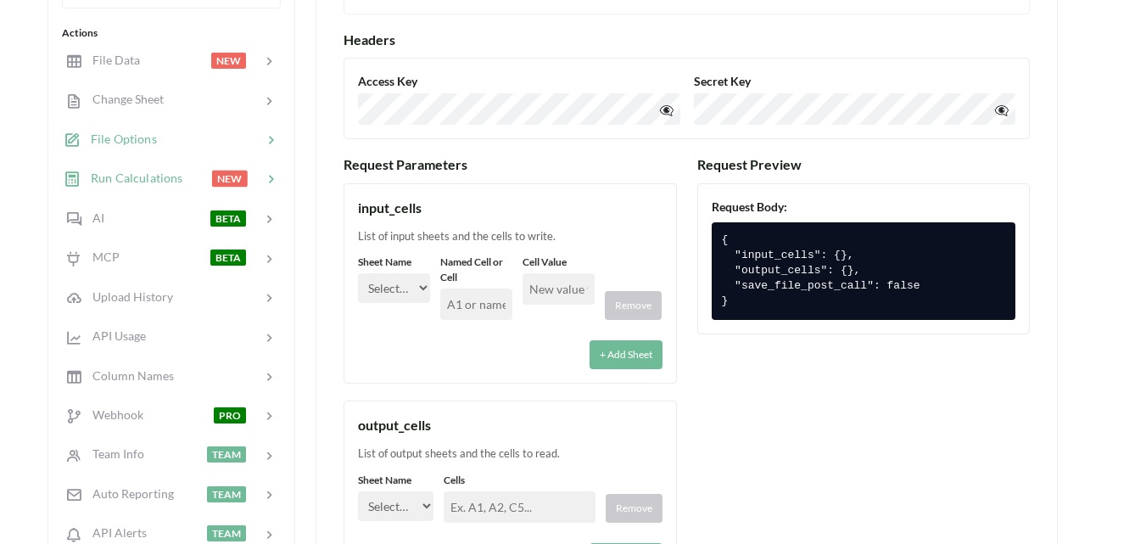
scroll to position [594, 3]
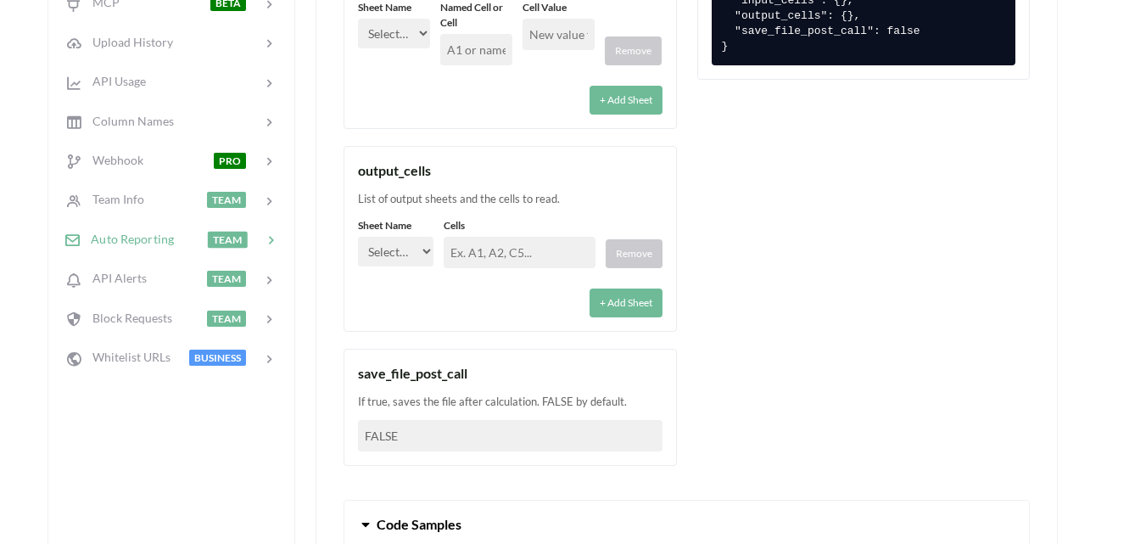
click at [149, 236] on span "Auto Reporting" at bounding box center [127, 239] width 93 height 14
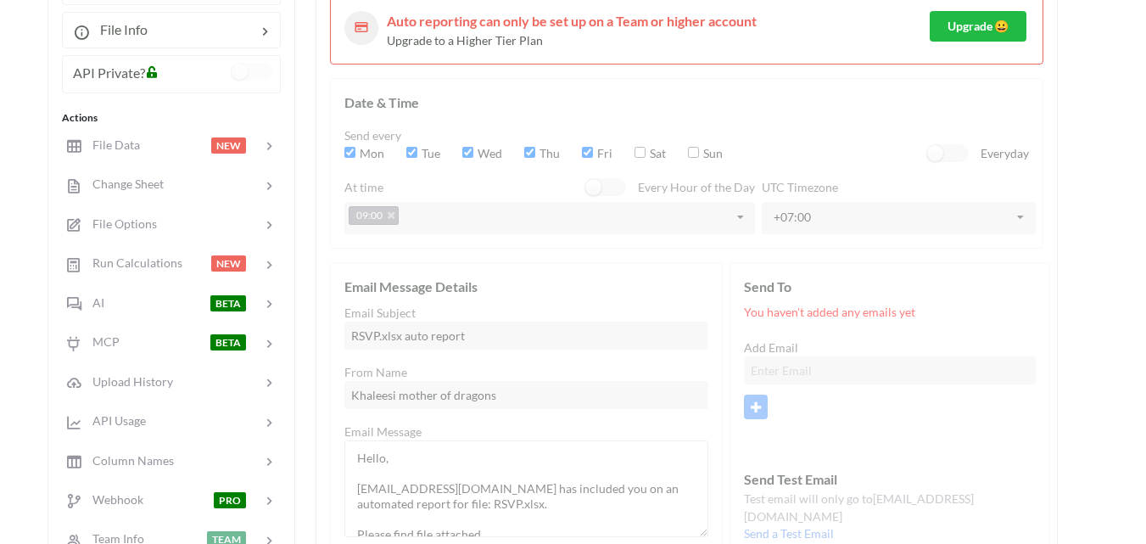
scroll to position [85, 3]
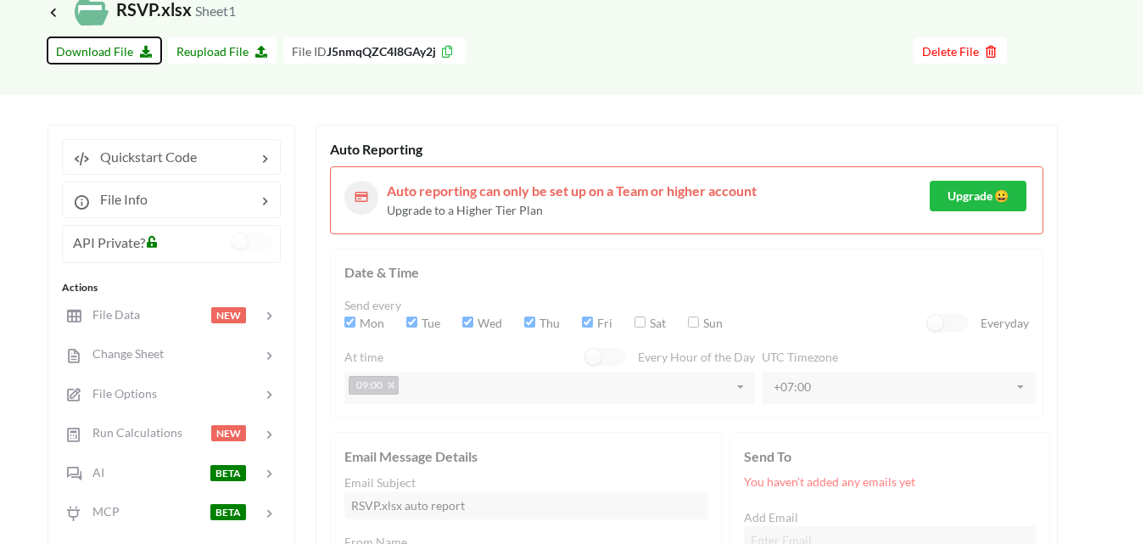
click at [135, 55] on span "Download File" at bounding box center [104, 51] width 97 height 14
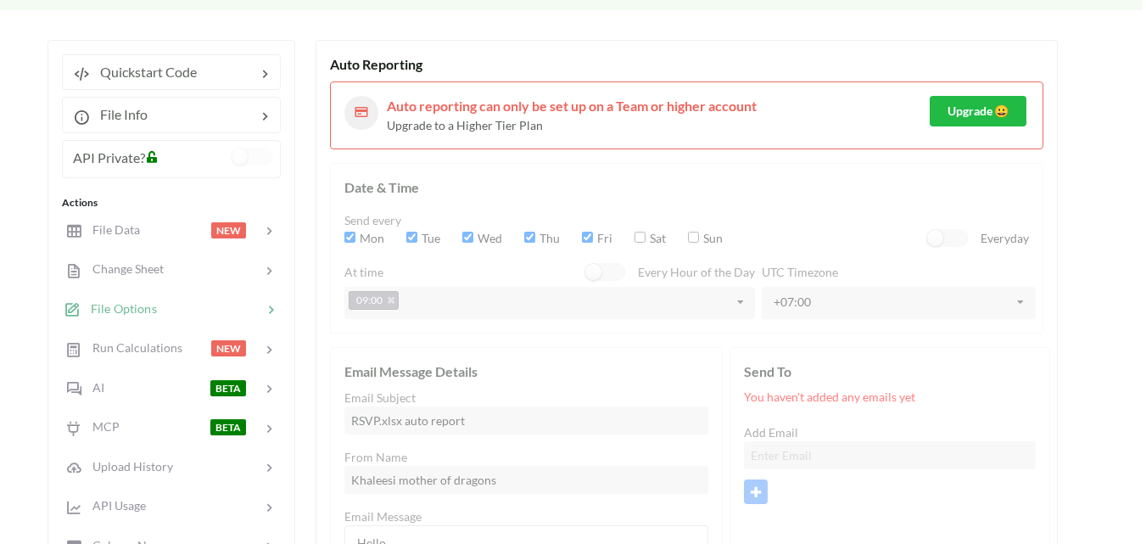
click at [165, 304] on div at bounding box center [209, 309] width 105 height 20
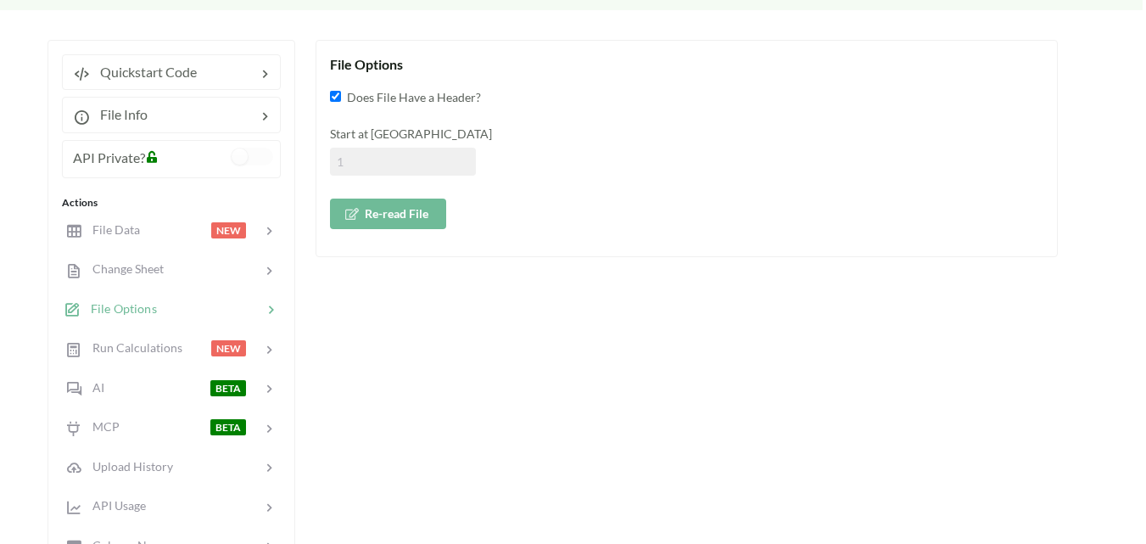
click at [427, 220] on button "Re-read File" at bounding box center [388, 213] width 116 height 31
click at [137, 230] on span "File Data" at bounding box center [110, 229] width 59 height 14
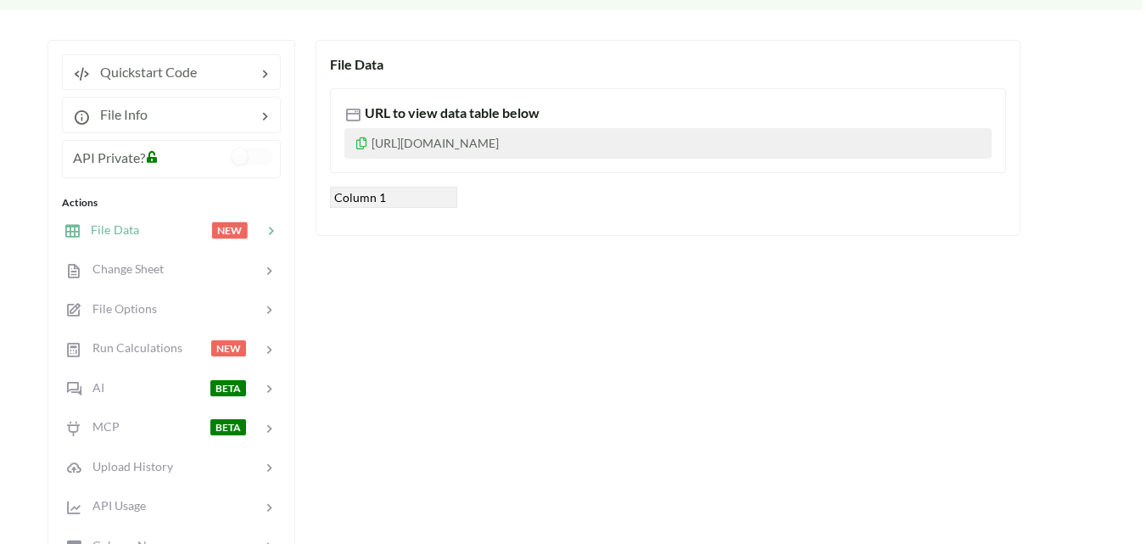
click at [445, 206] on div "Column 1" at bounding box center [393, 197] width 127 height 21
click at [154, 312] on span "File Options" at bounding box center [119, 308] width 76 height 14
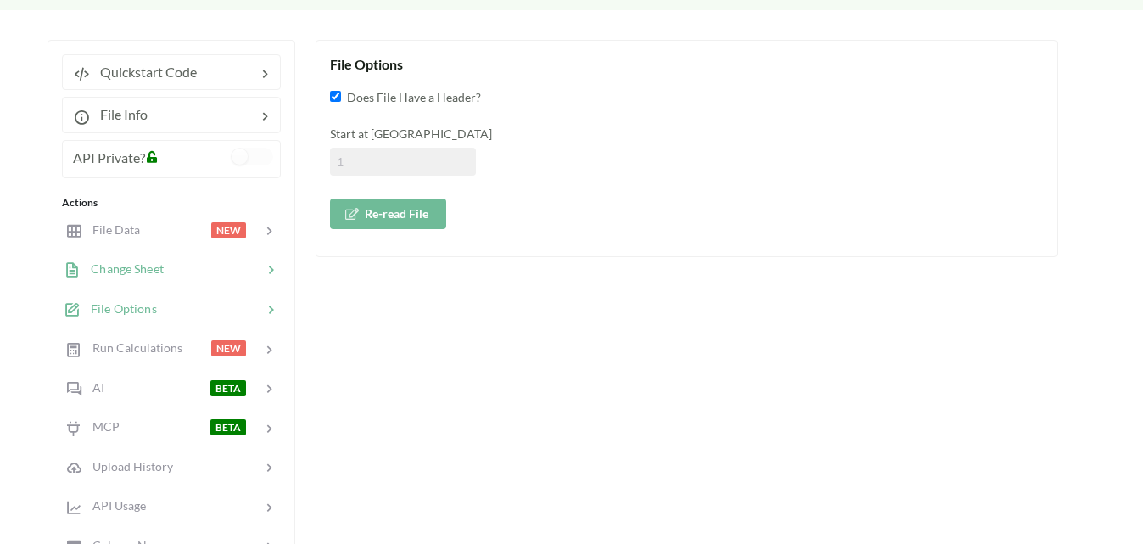
click at [162, 271] on span "Change Sheet" at bounding box center [122, 268] width 83 height 14
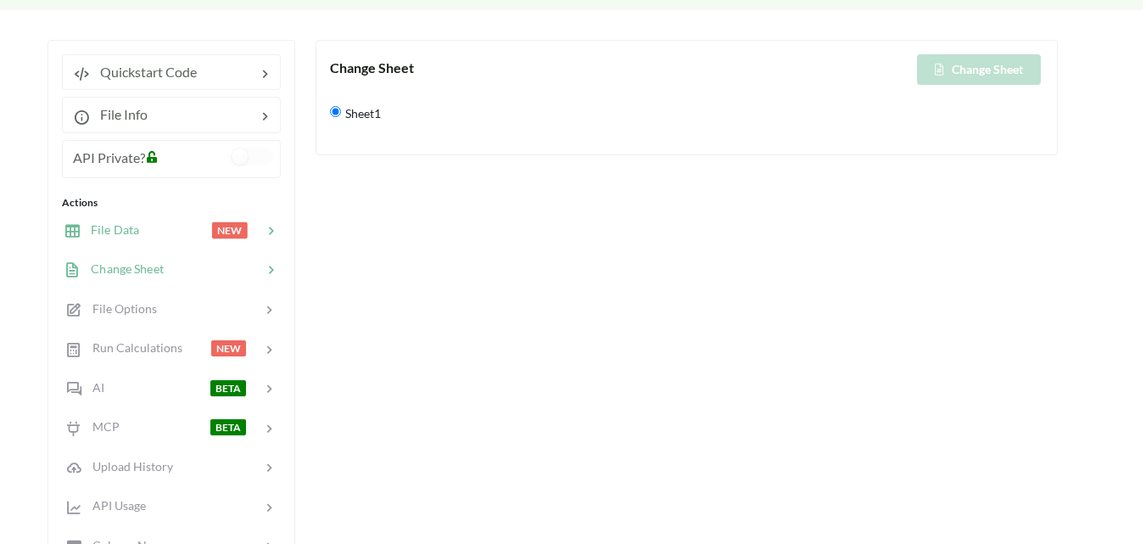
click at [154, 230] on div at bounding box center [175, 231] width 72 height 20
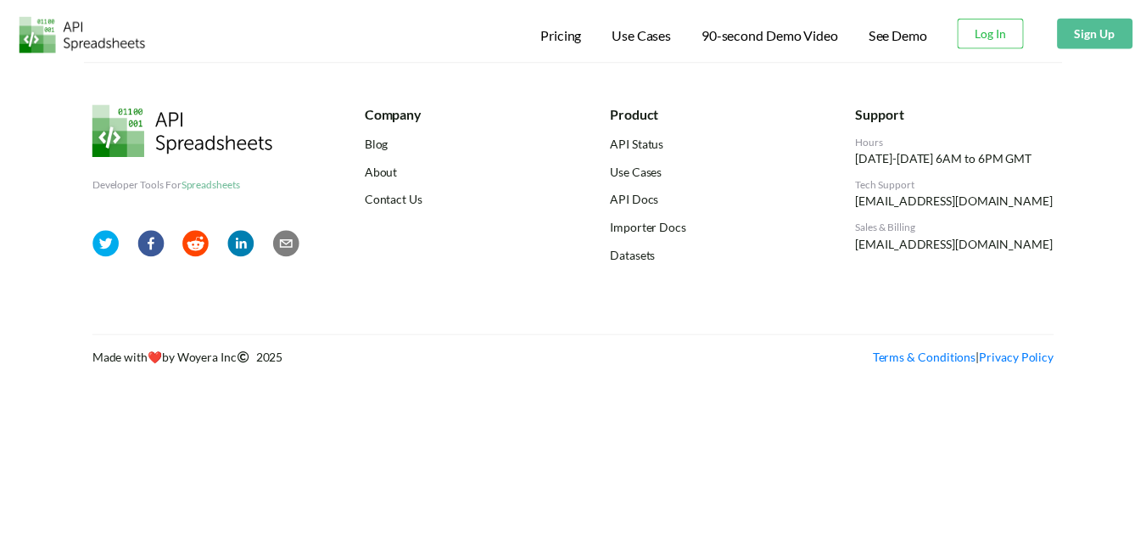
scroll to position [0, 3]
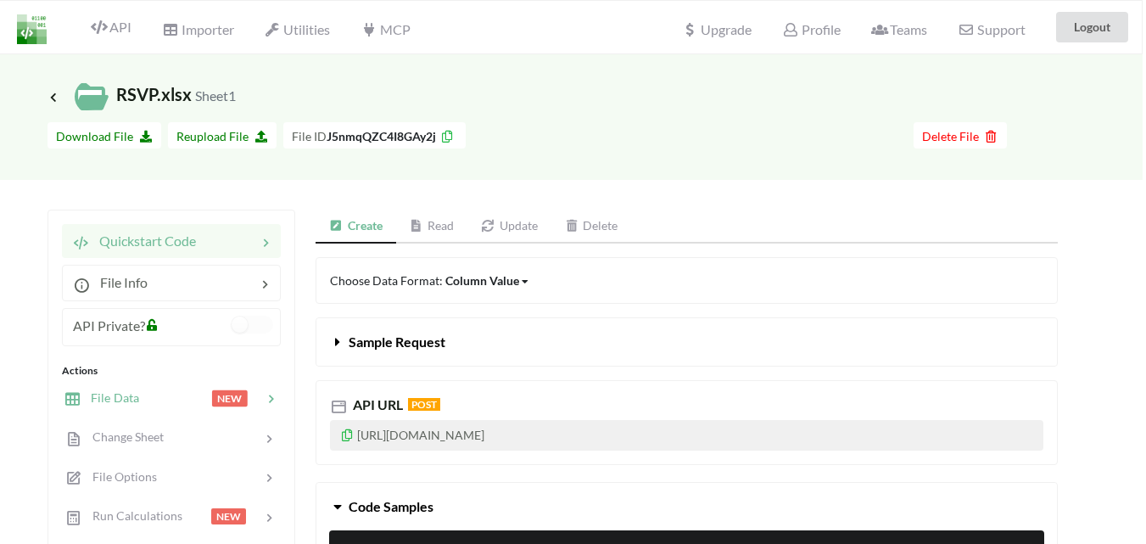
click at [155, 410] on div "File Data NEW" at bounding box center [170, 397] width 223 height 40
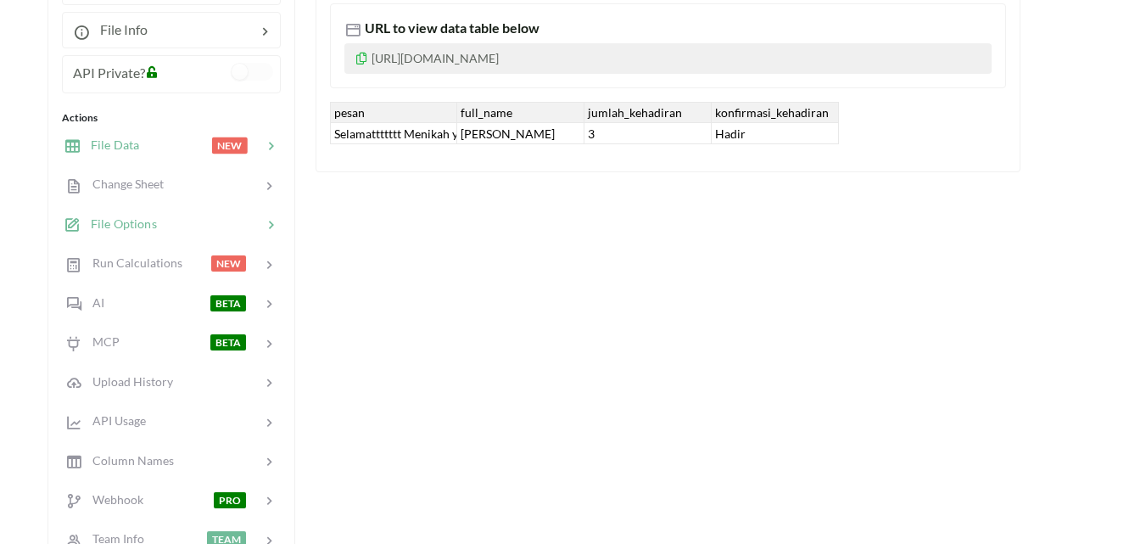
scroll to position [85, 3]
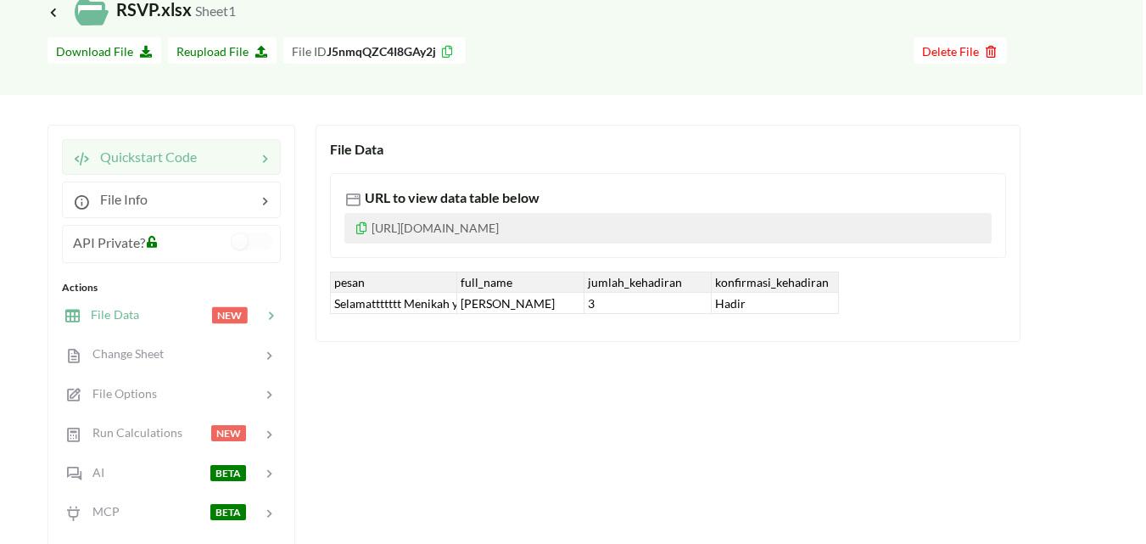
click at [203, 168] on div "Quickstart Code" at bounding box center [171, 157] width 219 height 36
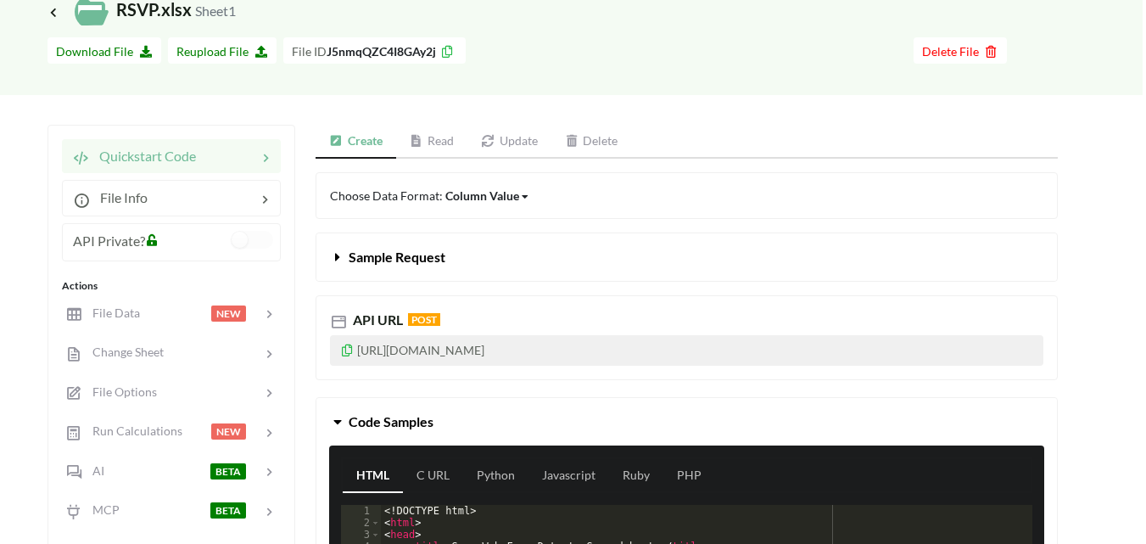
scroll to position [170, 3]
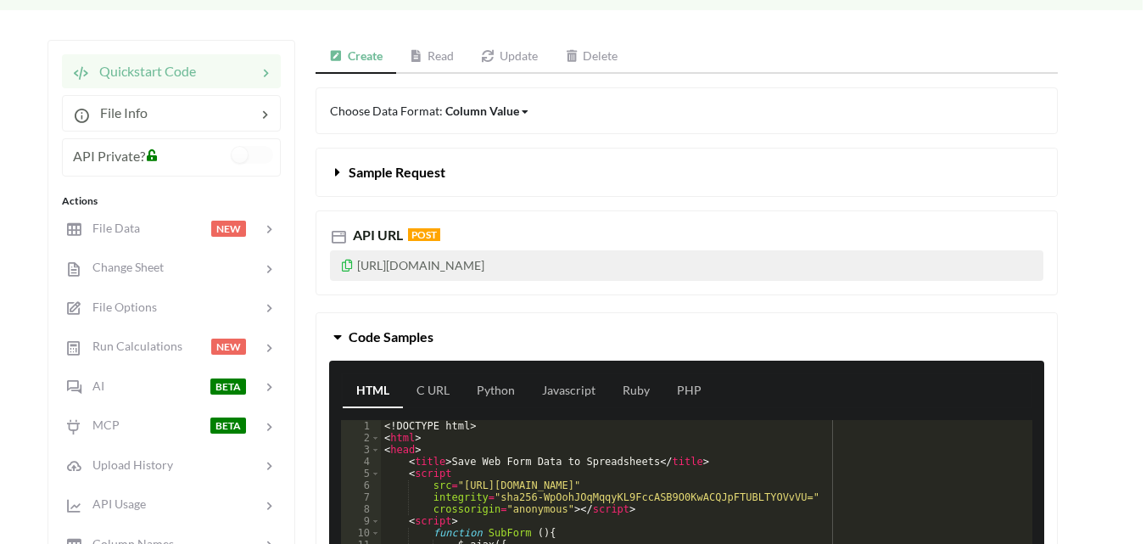
click at [526, 115] on div "Column Value Column Value Row Column" at bounding box center [487, 111] width 85 height 18
click at [332, 168] on icon at bounding box center [338, 169] width 16 height 14
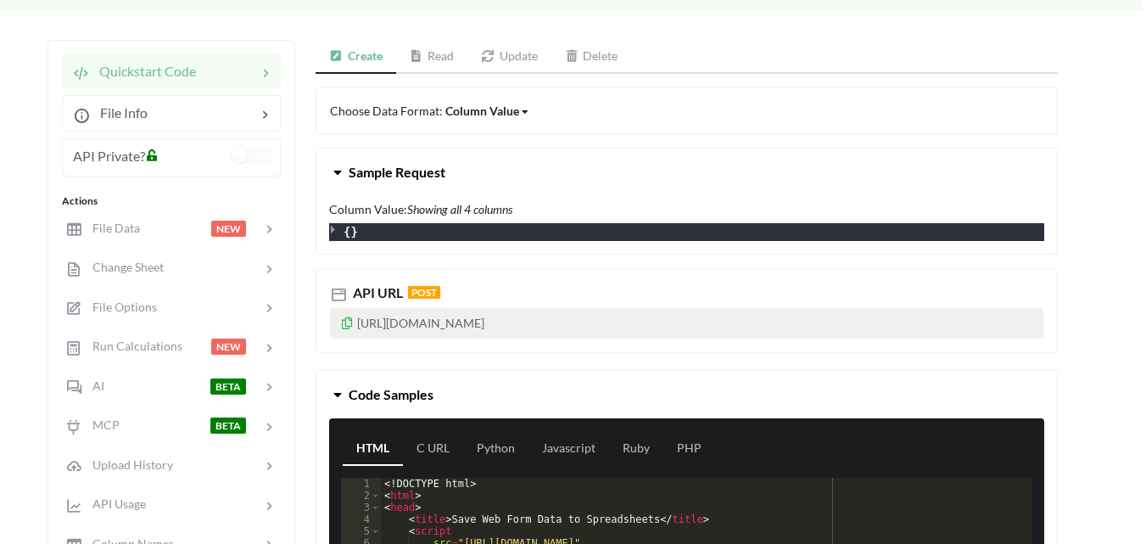
click at [328, 161] on button "Sample Request" at bounding box center [686, 171] width 740 height 47
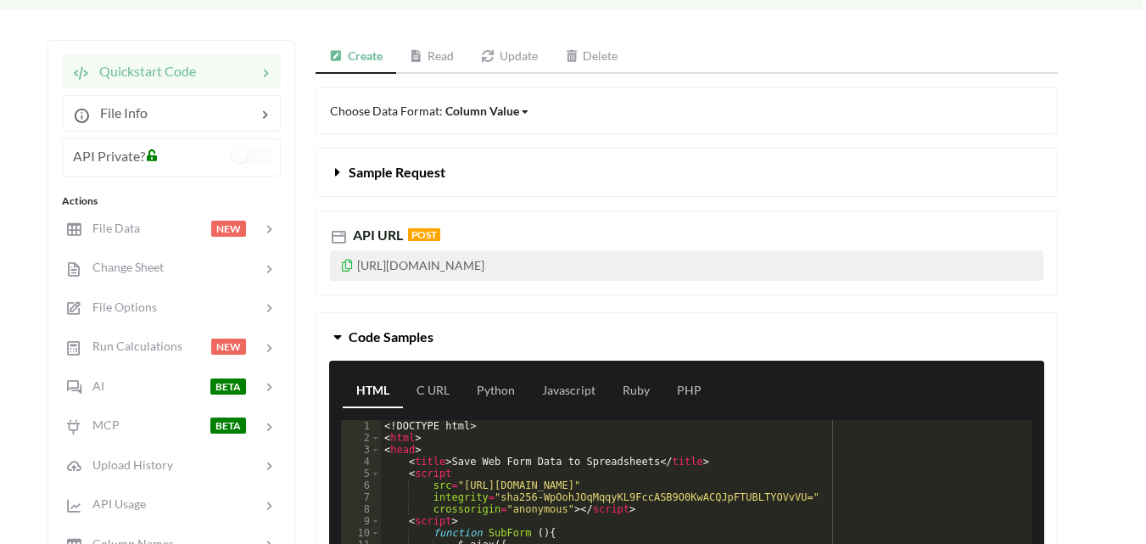
scroll to position [339, 3]
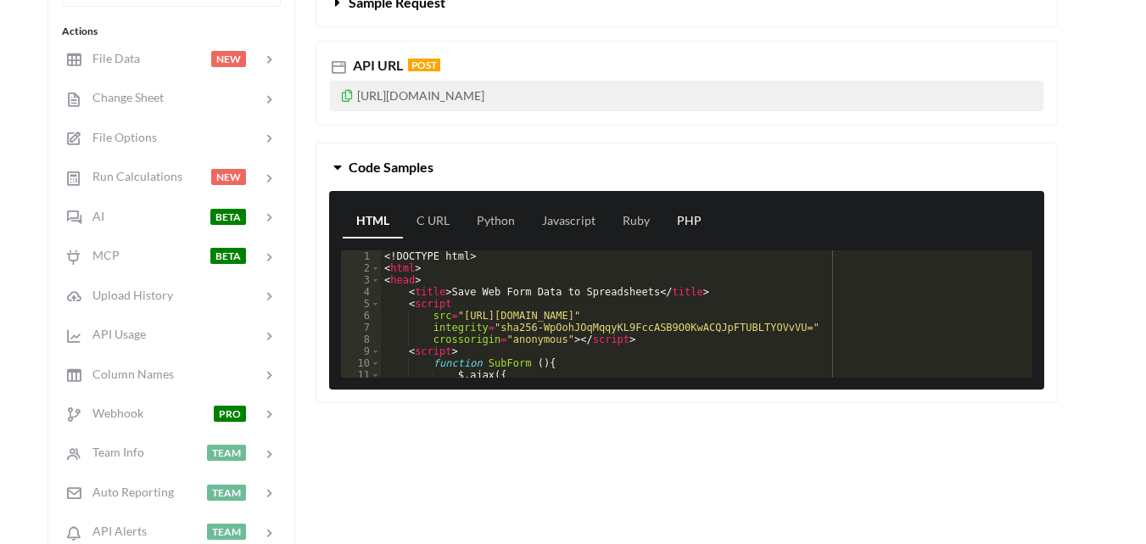
click at [679, 220] on link "PHP" at bounding box center [689, 221] width 52 height 34
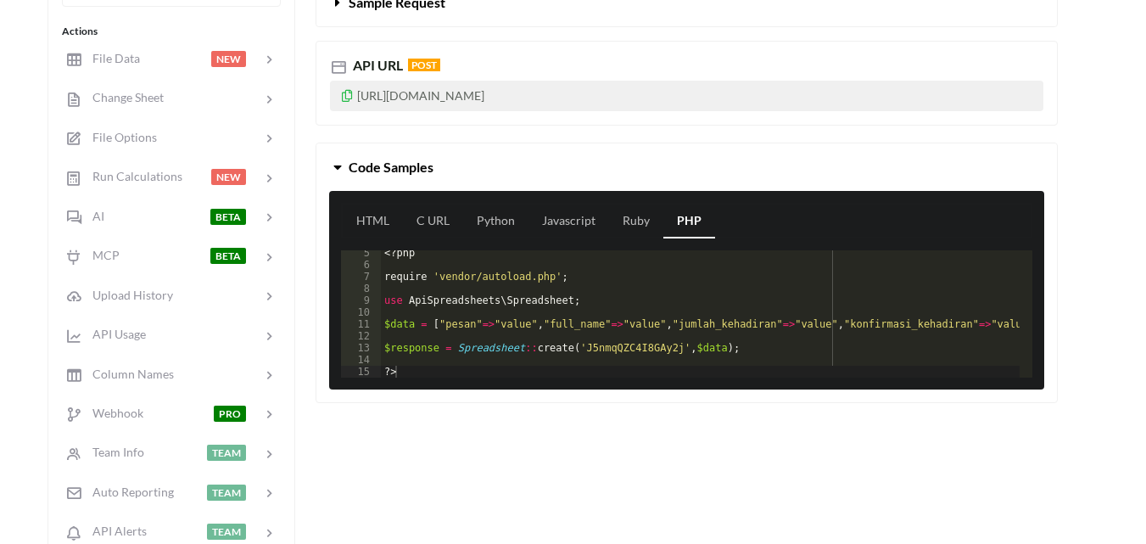
scroll to position [424, 3]
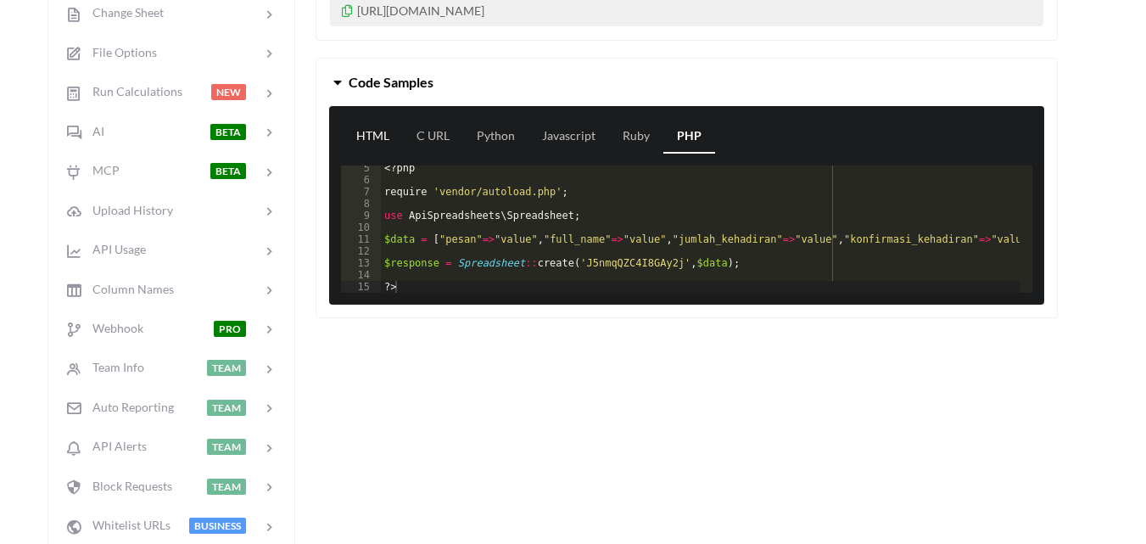
click at [353, 135] on link "HTML" at bounding box center [373, 137] width 60 height 34
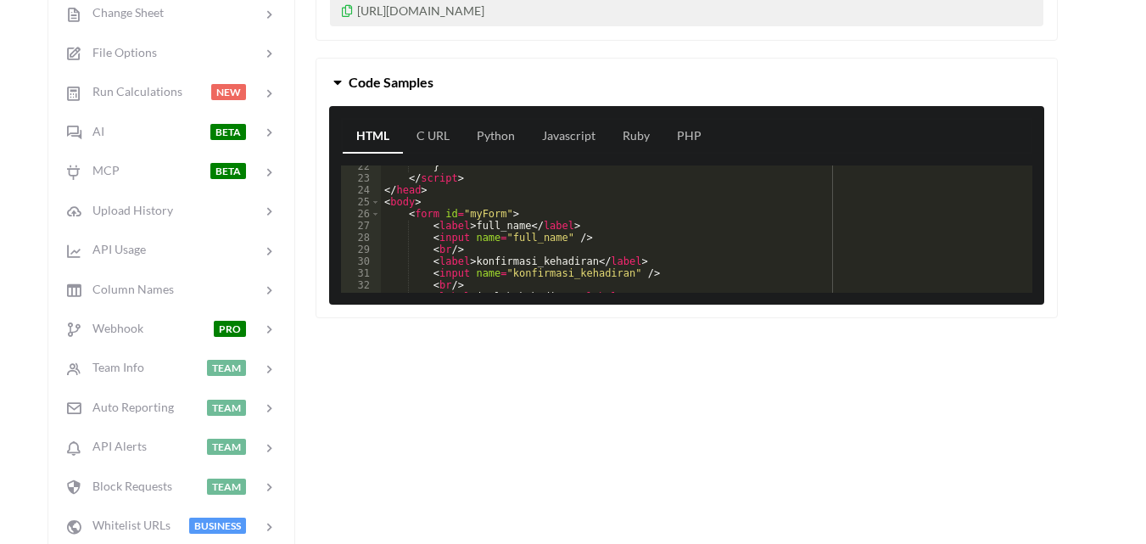
scroll to position [305, 0]
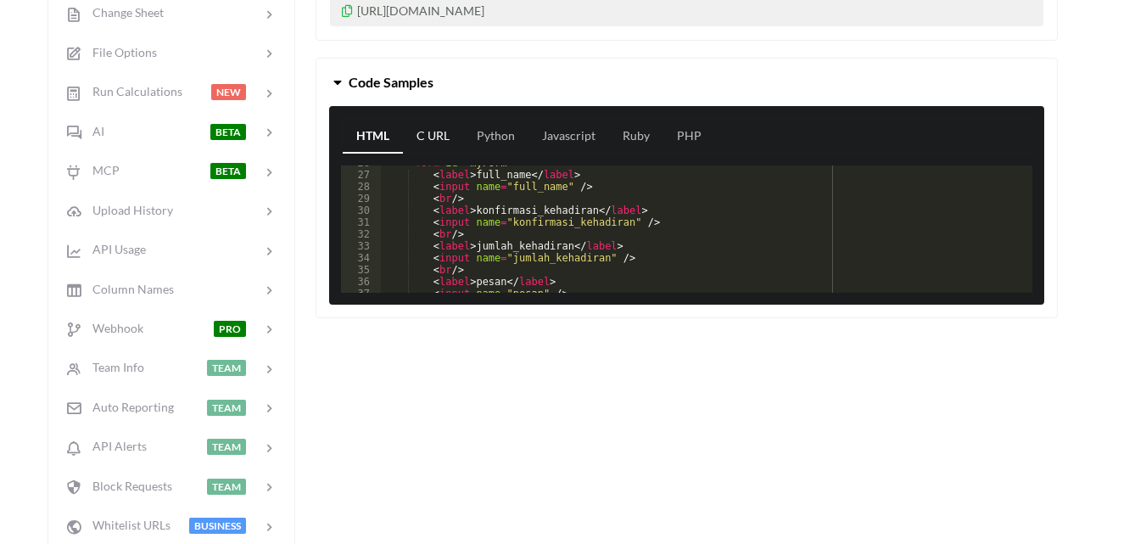
click at [429, 131] on link "C URL" at bounding box center [433, 137] width 60 height 34
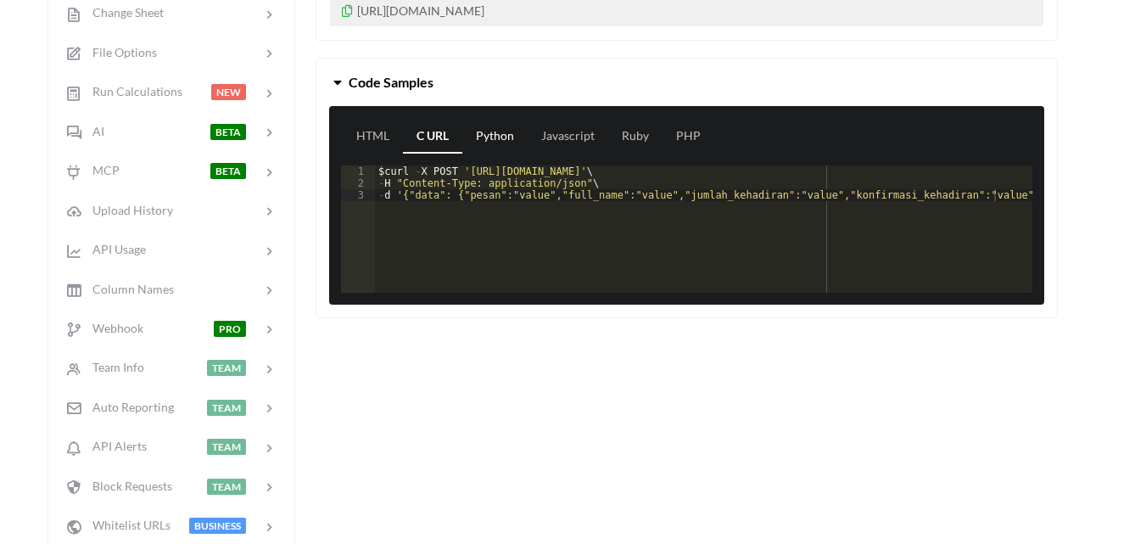
click at [469, 131] on link "Python" at bounding box center [494, 137] width 65 height 34
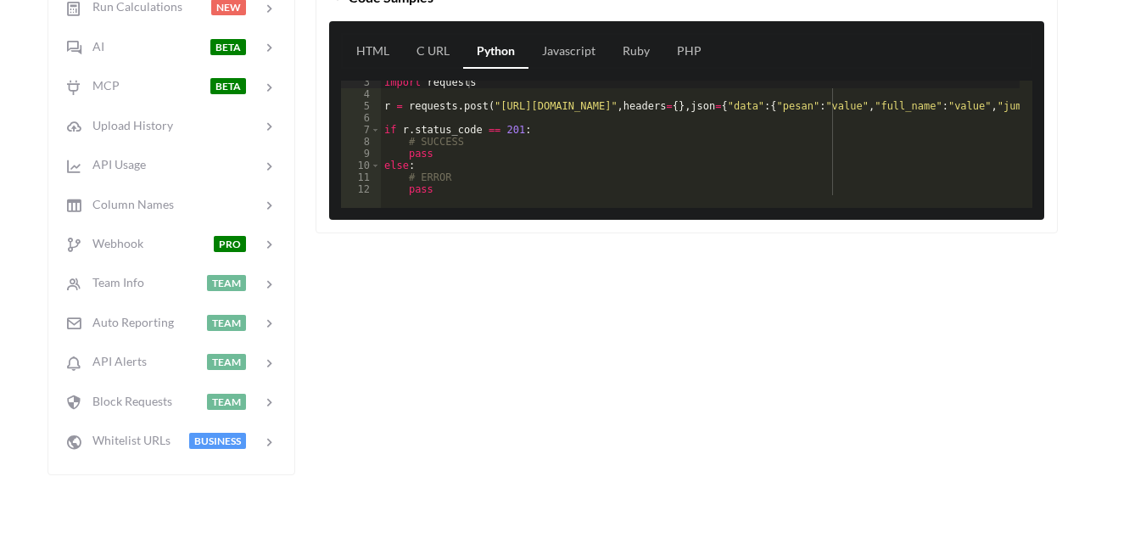
scroll to position [0, 0]
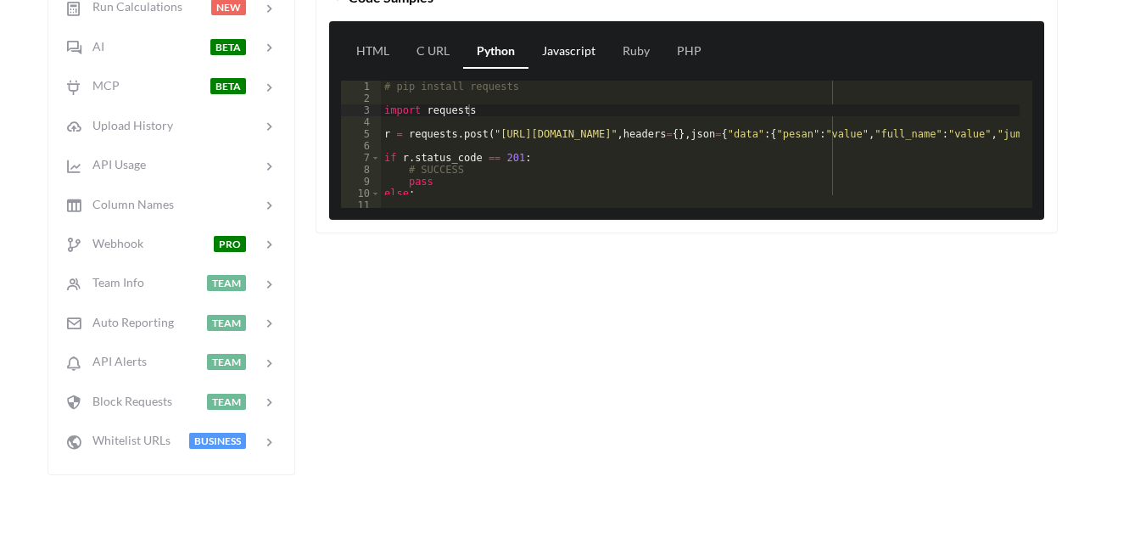
click at [575, 52] on link "Javascript" at bounding box center [568, 52] width 81 height 34
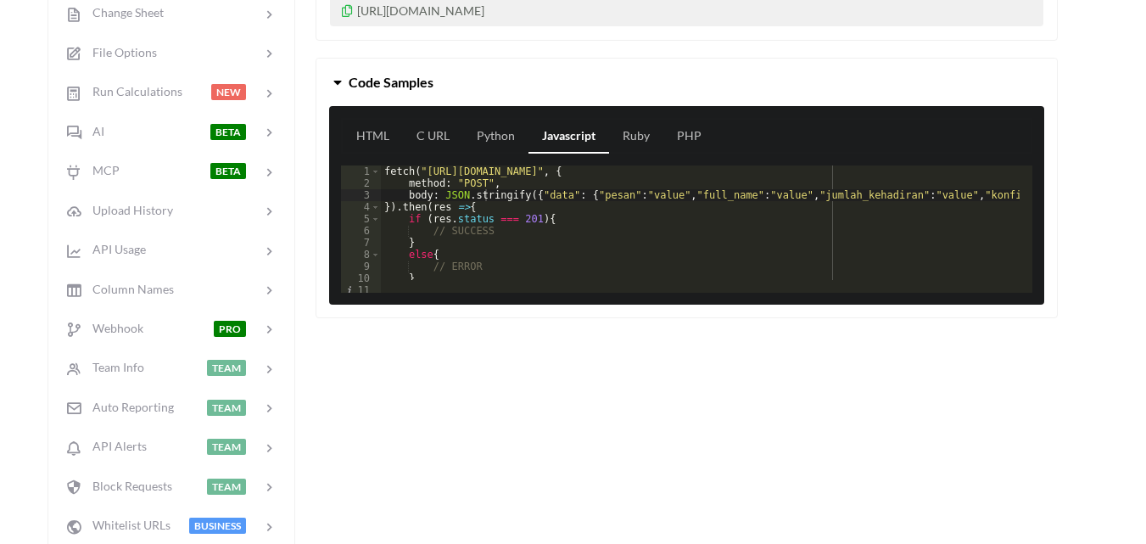
scroll to position [339, 3]
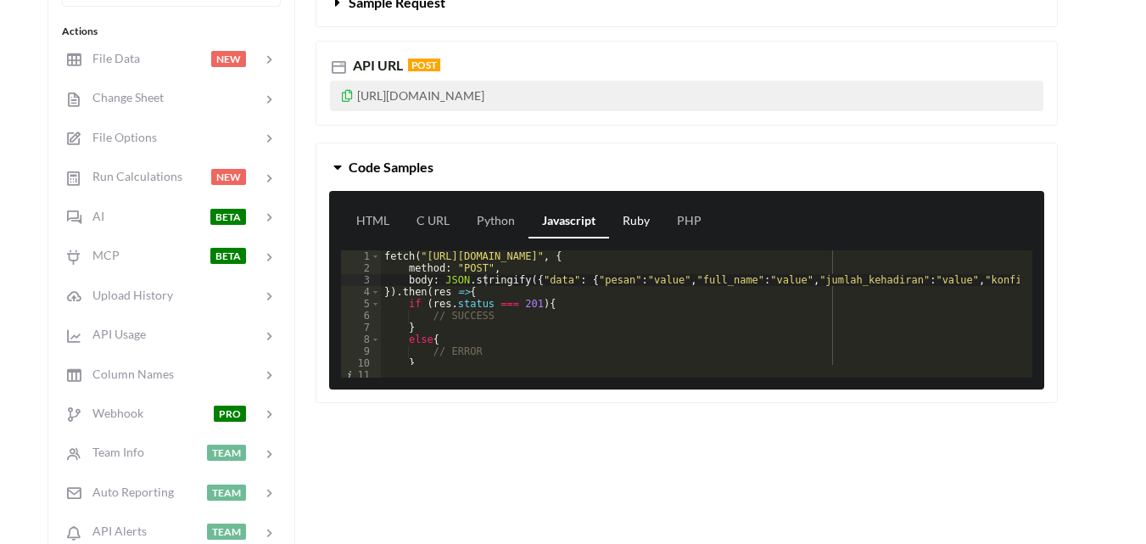
click at [639, 221] on link "Ruby" at bounding box center [636, 221] width 54 height 34
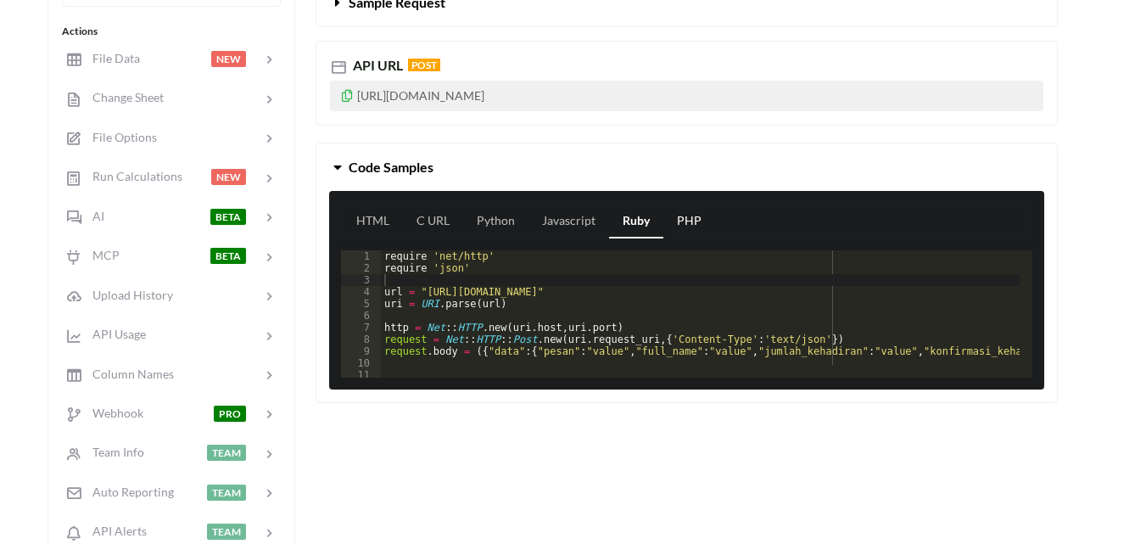
click at [663, 218] on link "PHP" at bounding box center [689, 221] width 52 height 34
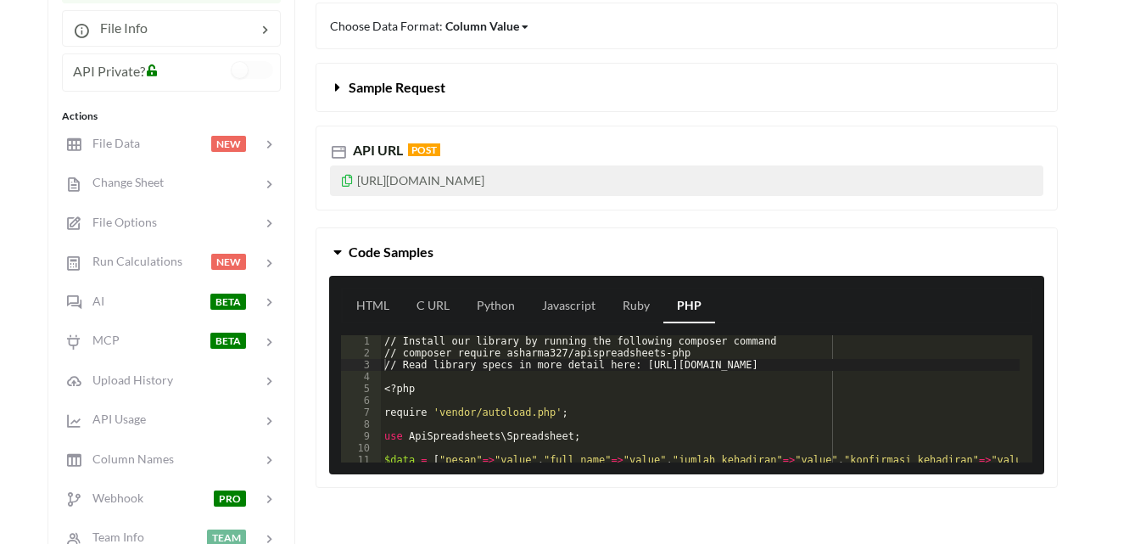
scroll to position [85, 3]
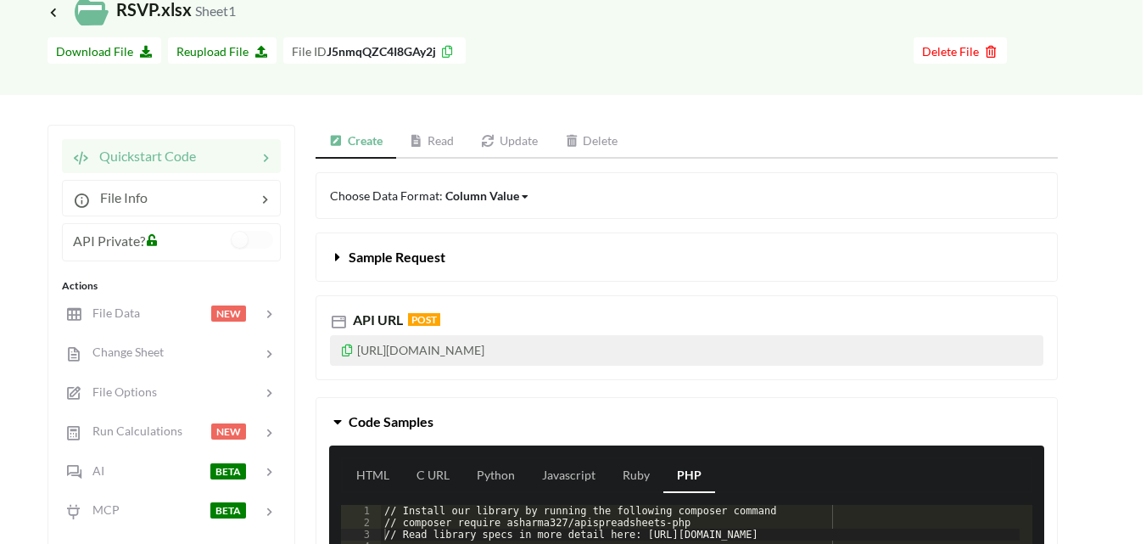
click at [427, 137] on link "Read" at bounding box center [432, 142] width 72 height 34
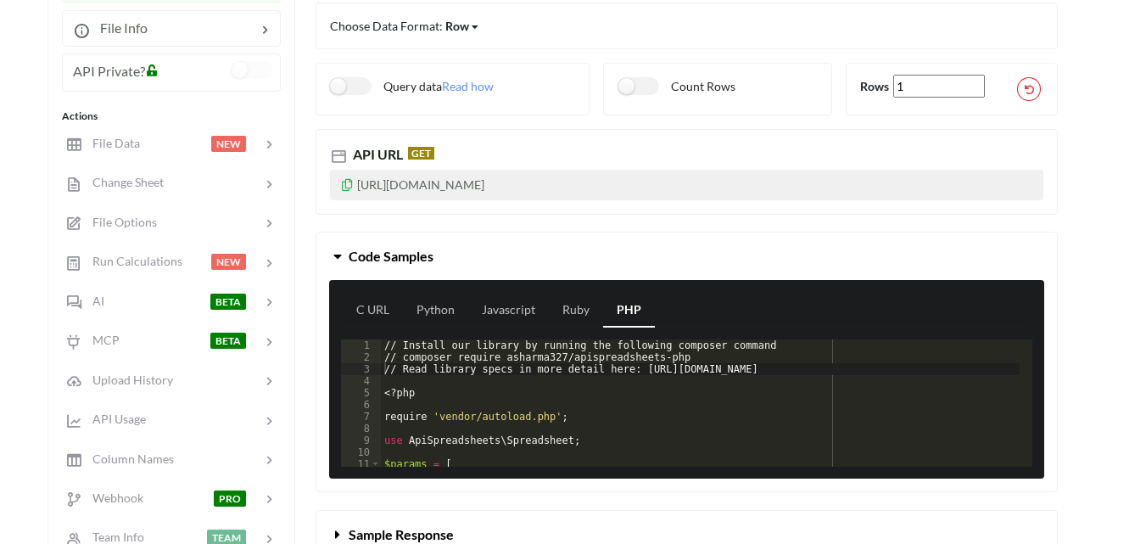
scroll to position [170, 3]
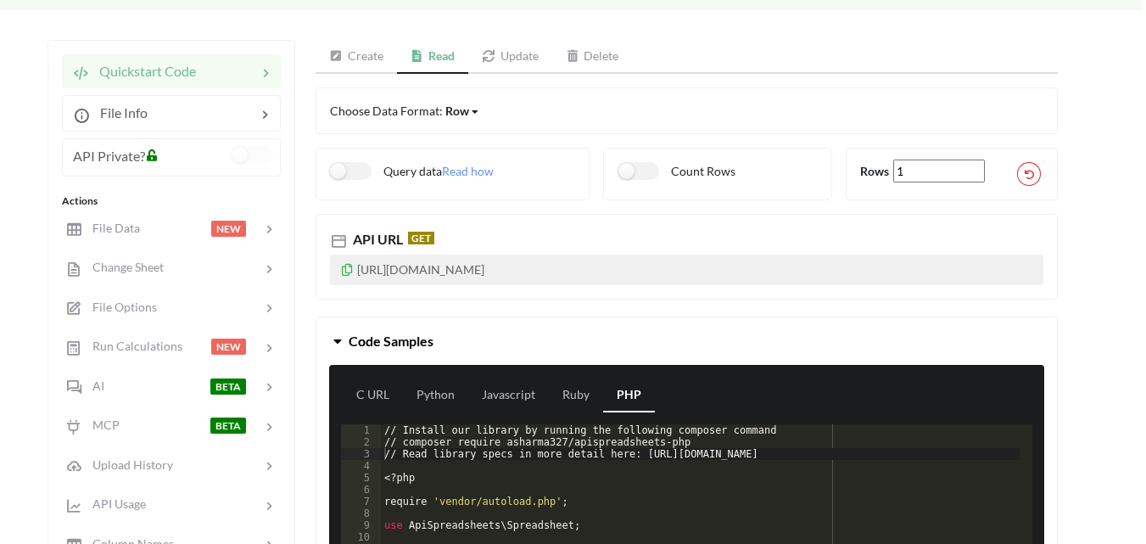
click at [524, 66] on link "Update" at bounding box center [510, 57] width 84 height 34
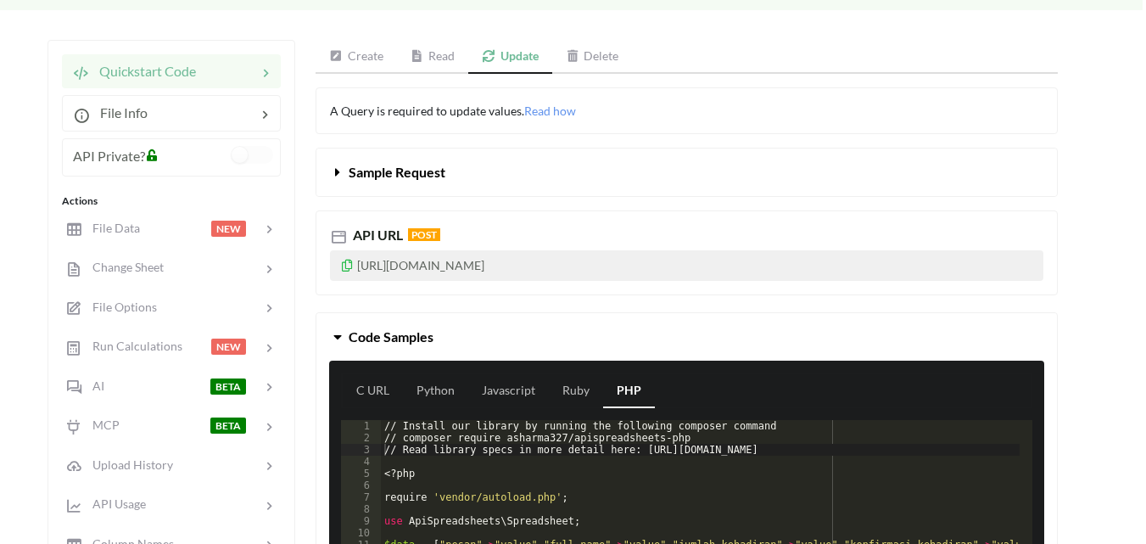
click at [333, 169] on icon at bounding box center [338, 169] width 16 height 14
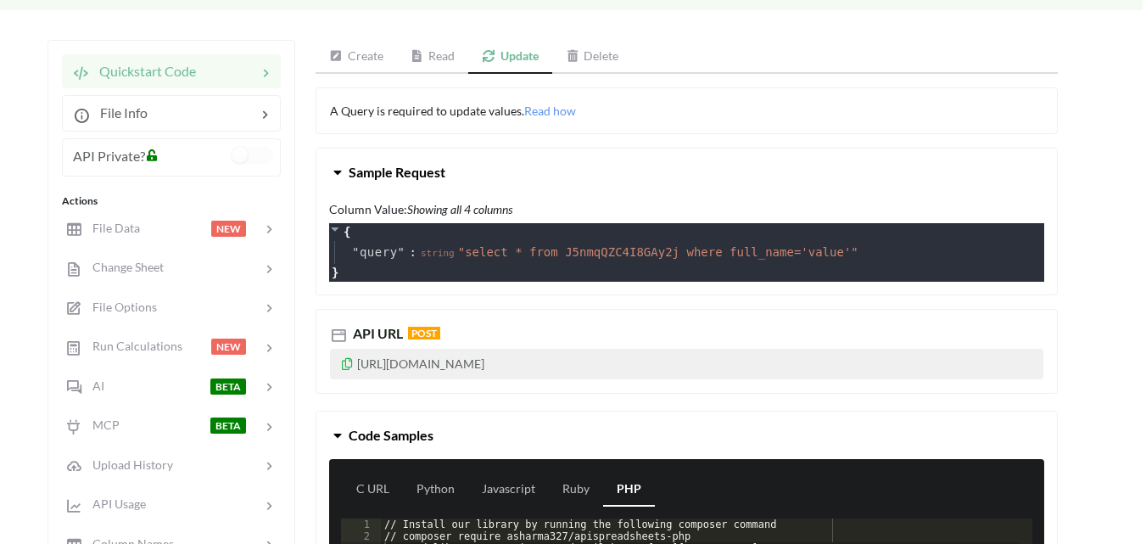
click at [333, 169] on icon at bounding box center [338, 169] width 16 height 14
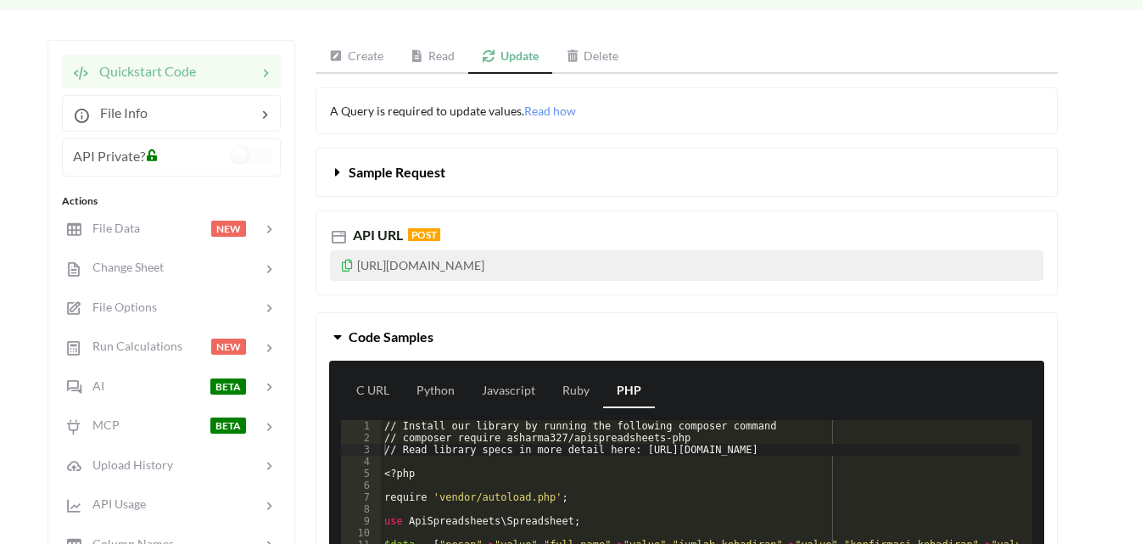
click at [419, 62] on link "Read" at bounding box center [433, 57] width 72 height 34
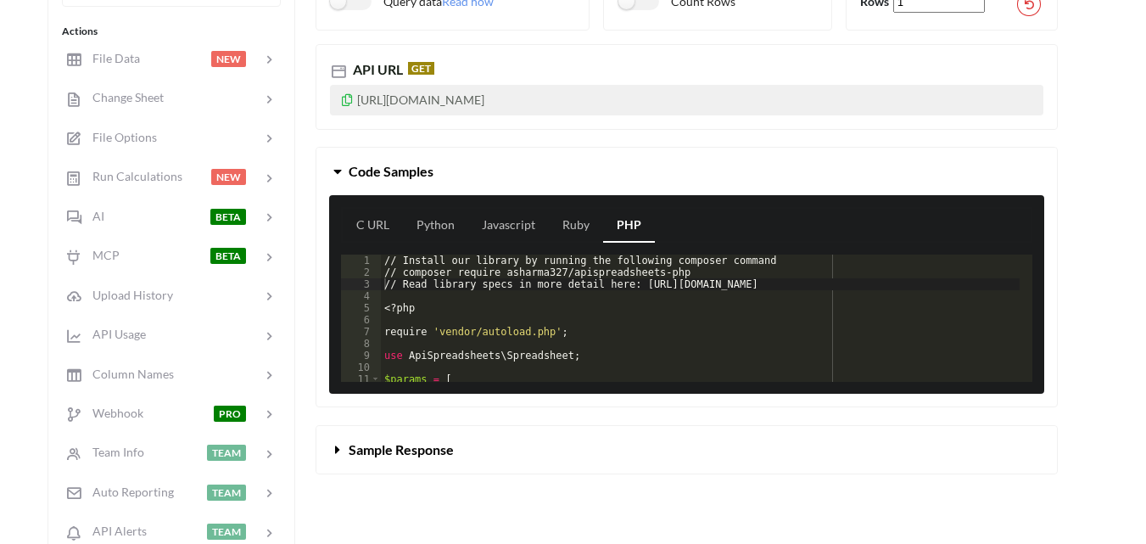
scroll to position [424, 3]
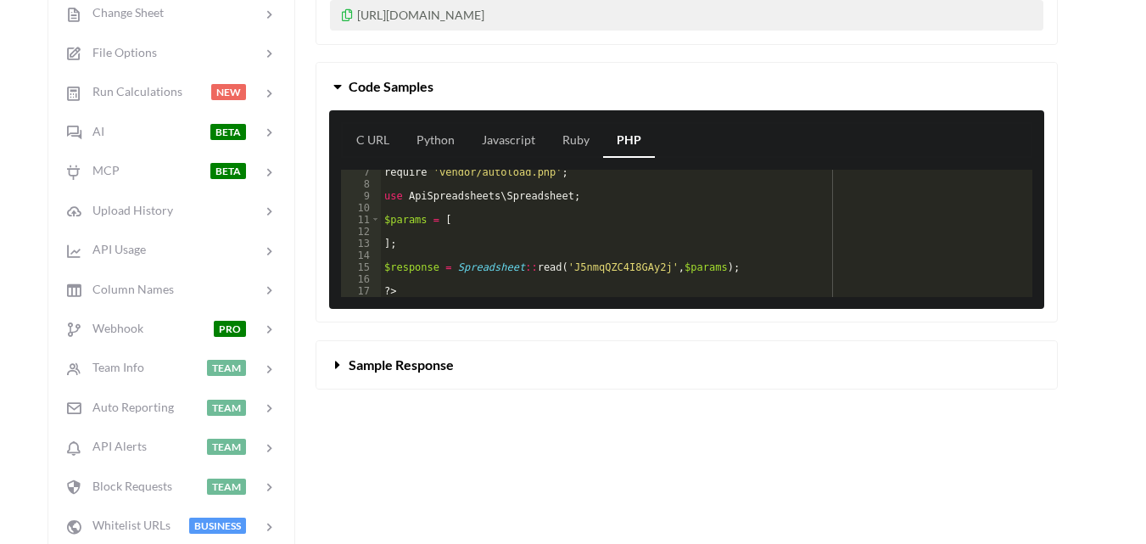
click at [336, 366] on icon at bounding box center [338, 362] width 16 height 14
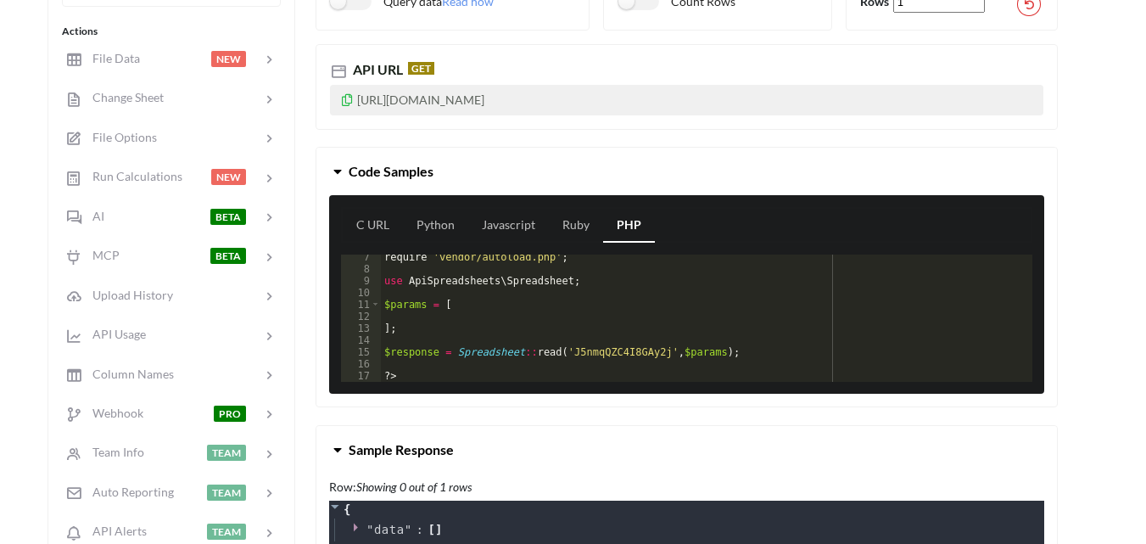
scroll to position [594, 3]
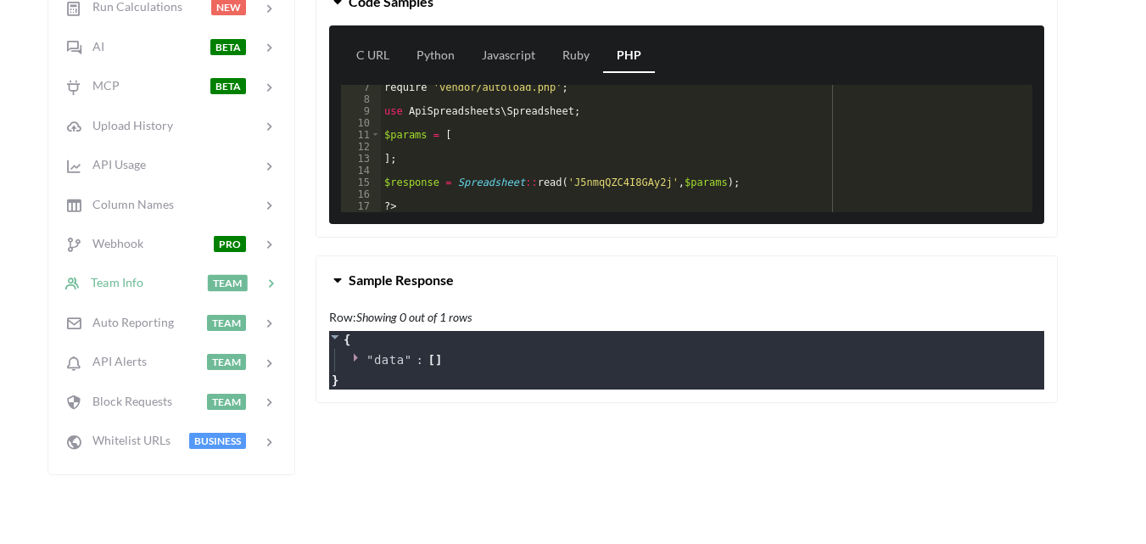
click at [168, 201] on span "Column Names" at bounding box center [128, 204] width 92 height 14
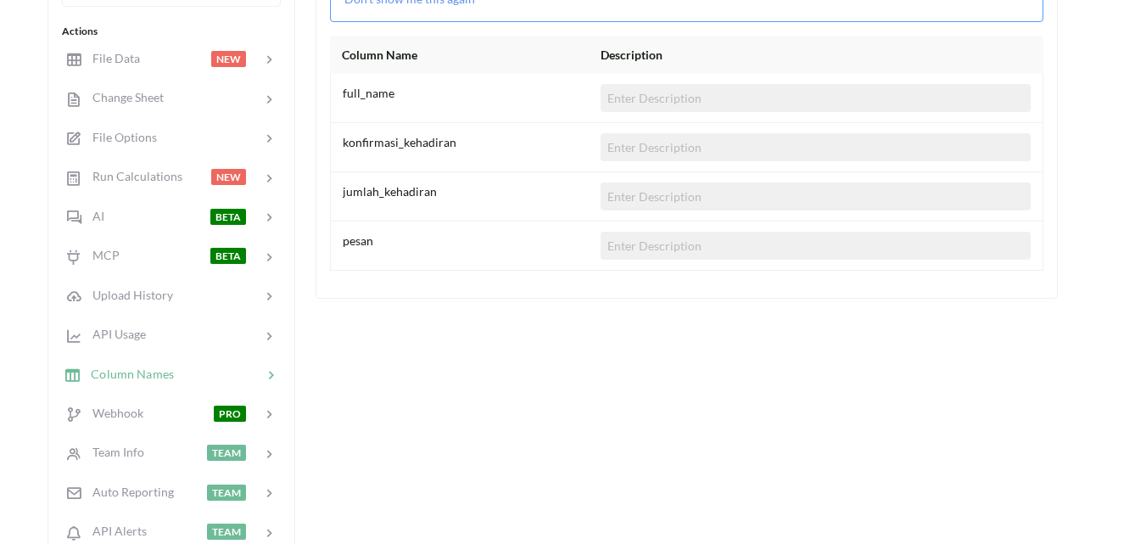
scroll to position [171, 3]
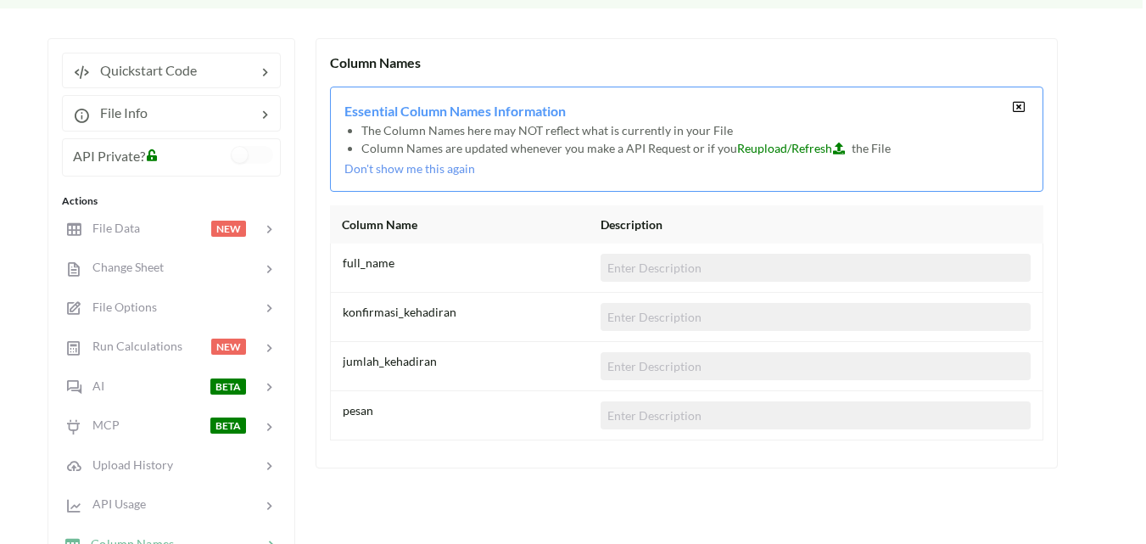
click at [573, 260] on div "full_name" at bounding box center [472, 268] width 258 height 28
drag, startPoint x: 480, startPoint y: 261, endPoint x: 479, endPoint y: 290, distance: 28.8
click at [479, 290] on div "full_name" at bounding box center [686, 267] width 713 height 49
click at [457, 324] on div "konfirmasi_kehadiran" at bounding box center [472, 317] width 258 height 28
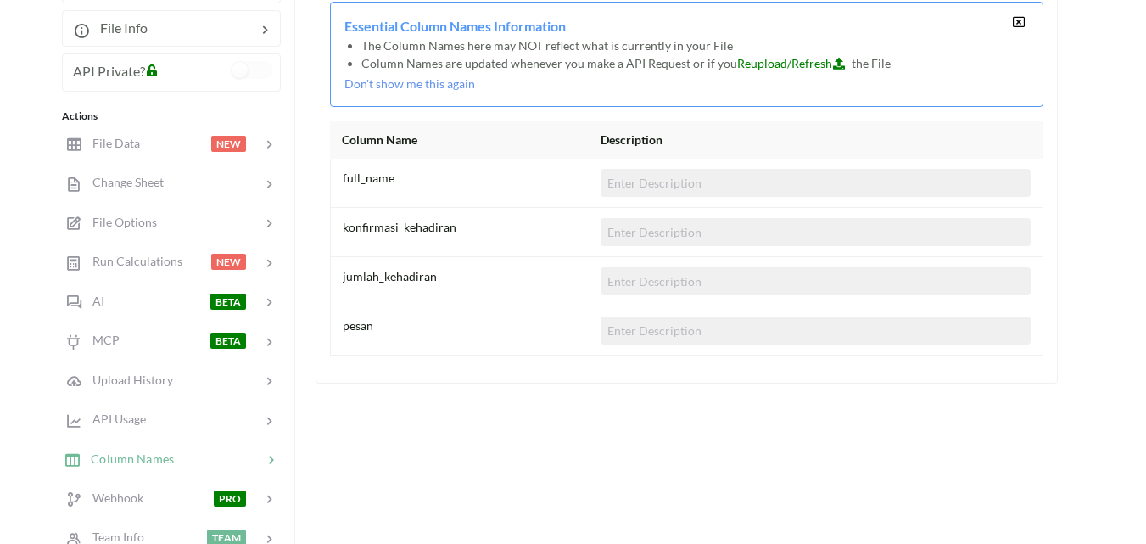
scroll to position [426, 3]
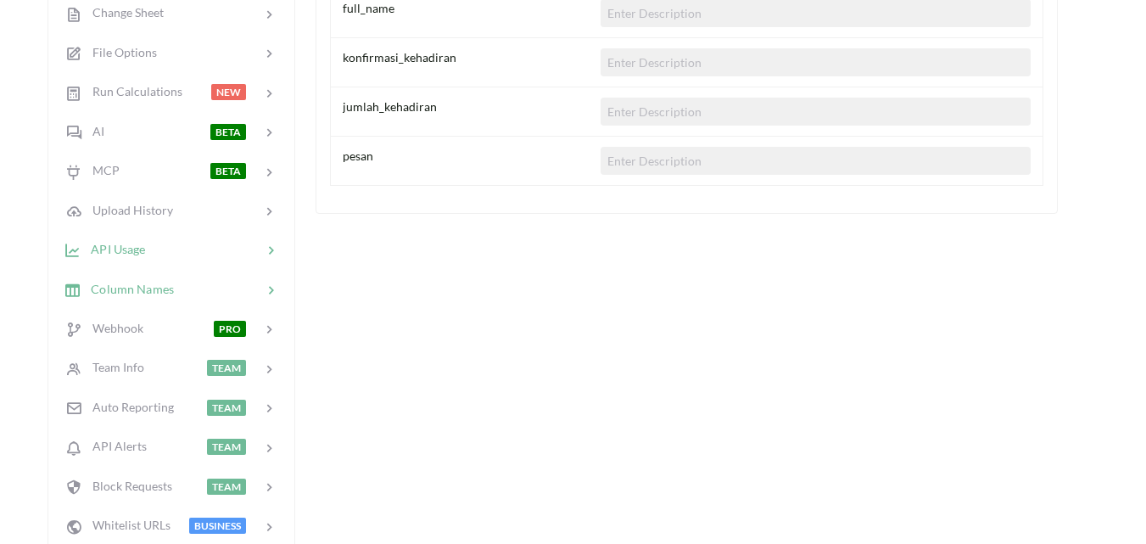
click at [219, 249] on div at bounding box center [203, 250] width 117 height 20
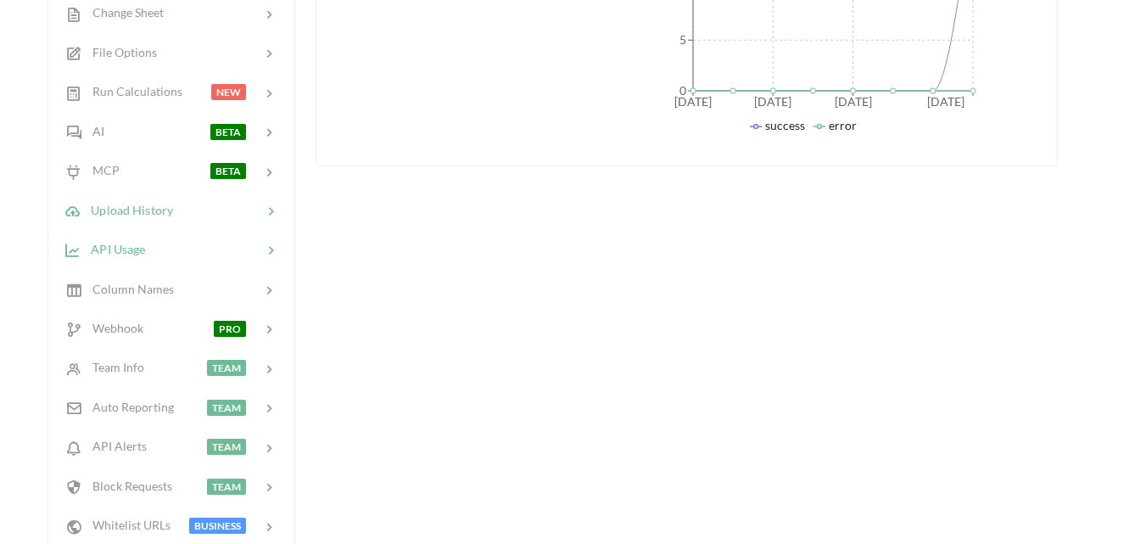
click at [155, 213] on span "Upload History" at bounding box center [127, 209] width 92 height 14
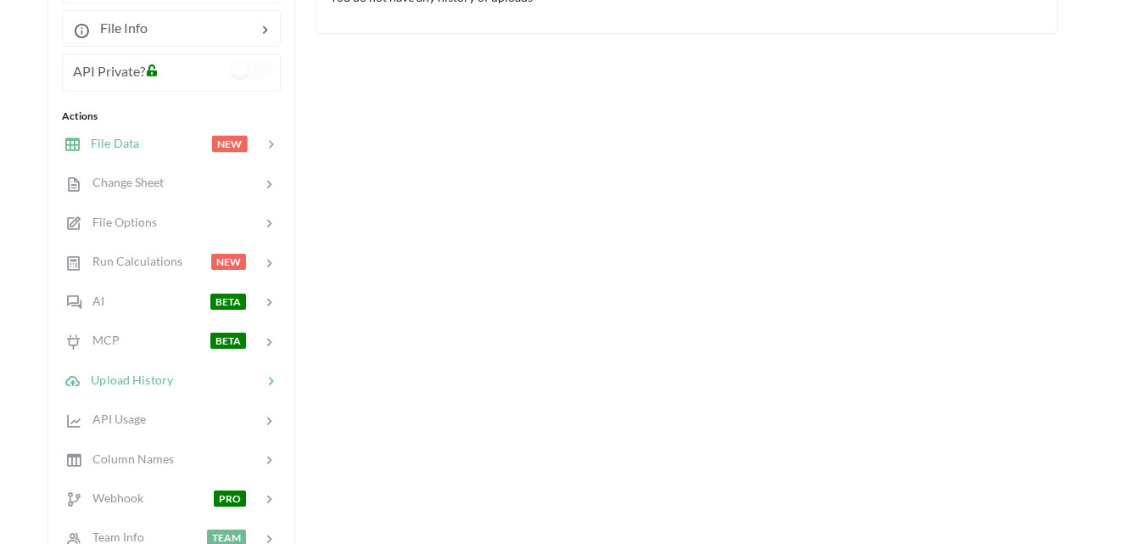
scroll to position [171, 3]
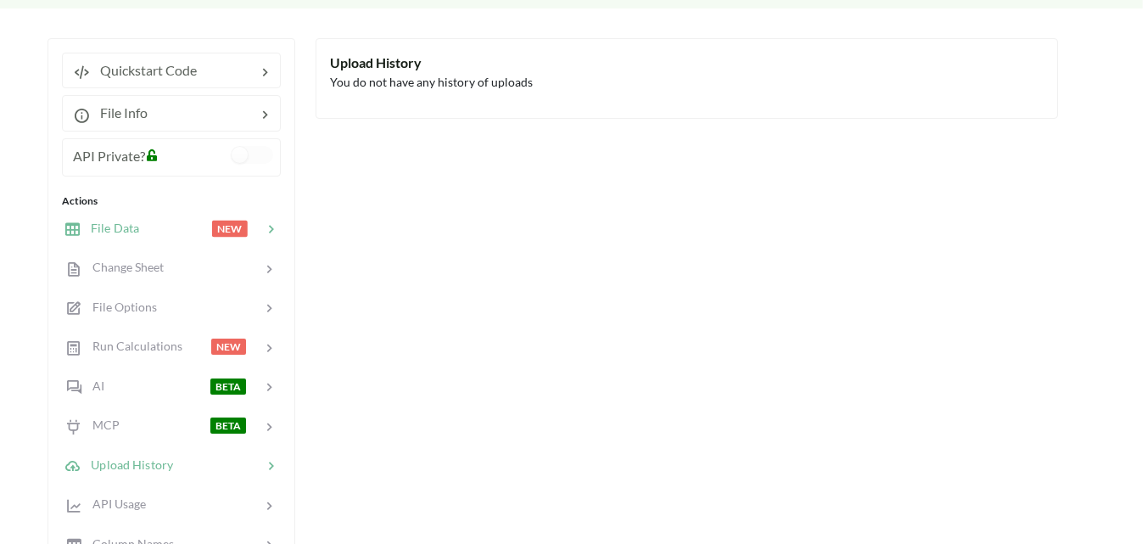
click at [176, 214] on div "File Data NEW" at bounding box center [170, 228] width 223 height 40
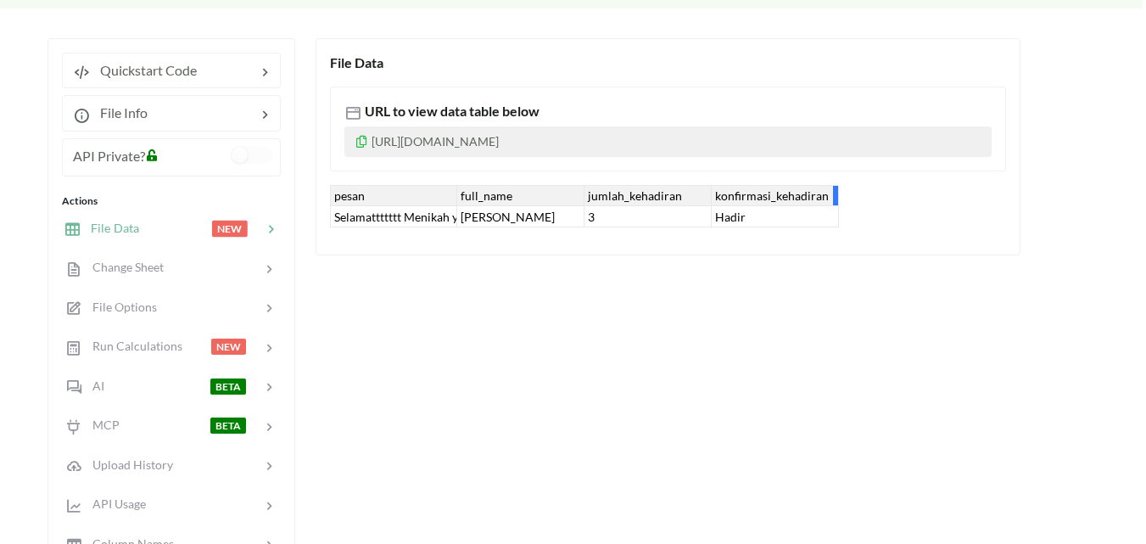
scroll to position [0, 3]
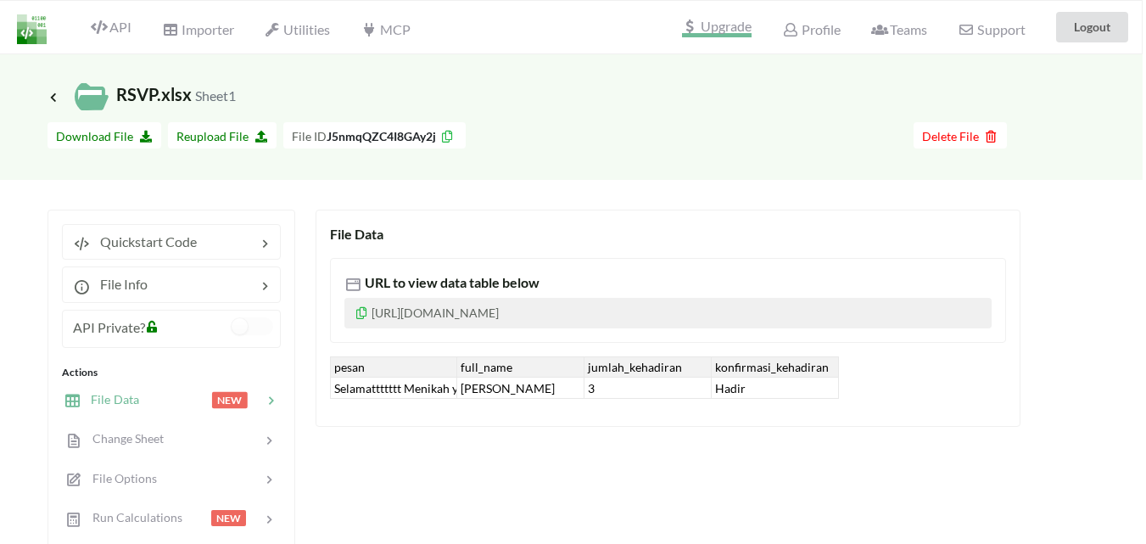
click at [700, 35] on span "Upgrade" at bounding box center [717, 29] width 70 height 18
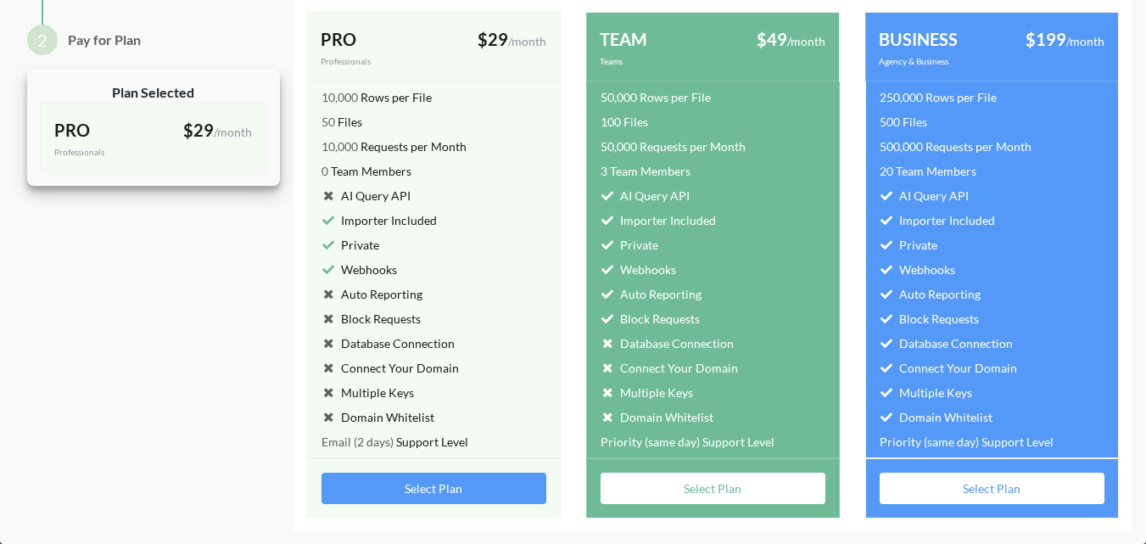
scroll to position [0, 0]
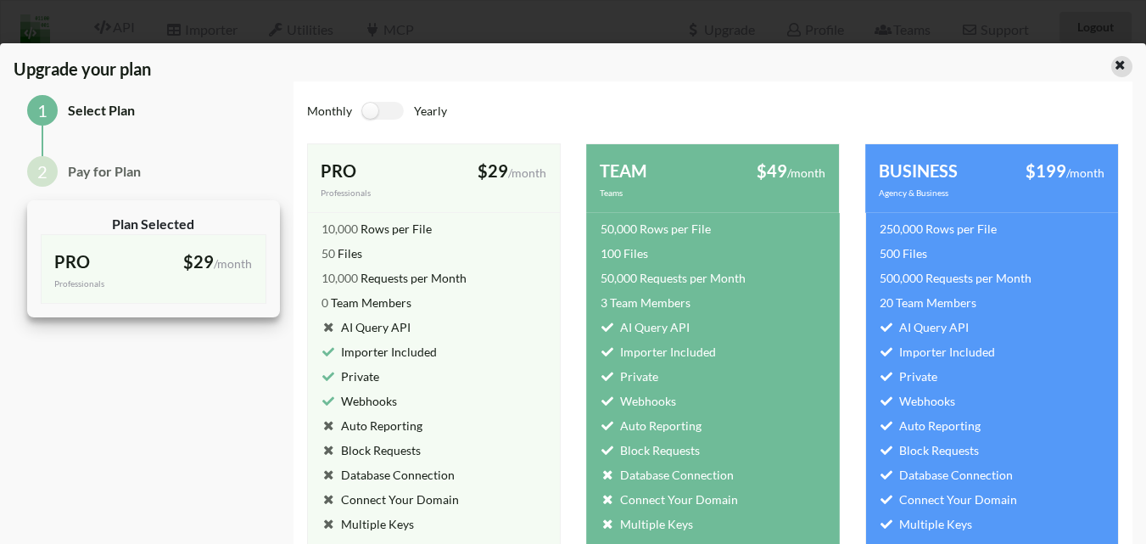
click at [1113, 64] on icon at bounding box center [1120, 63] width 14 height 12
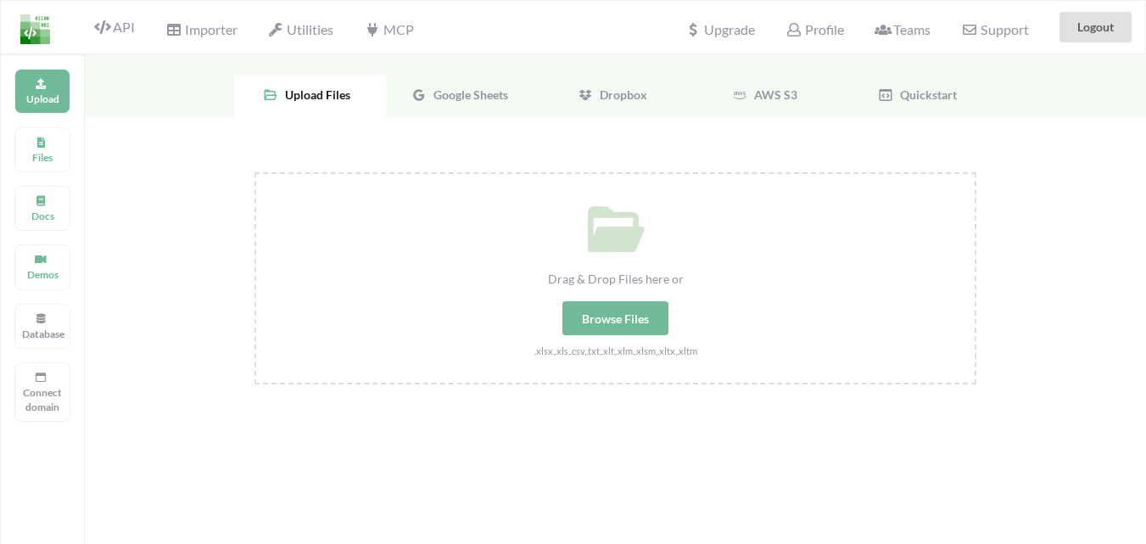
click at [28, 19] on img at bounding box center [35, 29] width 30 height 30
click at [115, 20] on span "API" at bounding box center [114, 29] width 41 height 20
click at [206, 32] on span "Importer" at bounding box center [200, 31] width 71 height 20
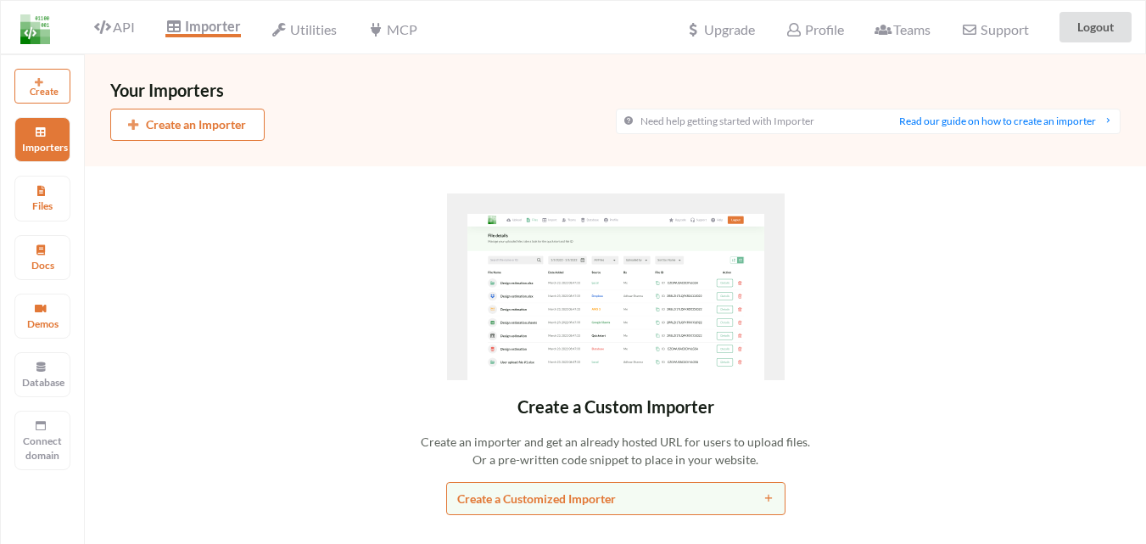
click at [265, 27] on div "Utilities" at bounding box center [303, 26] width 87 height 37
click at [285, 30] on icon at bounding box center [279, 30] width 16 height 14
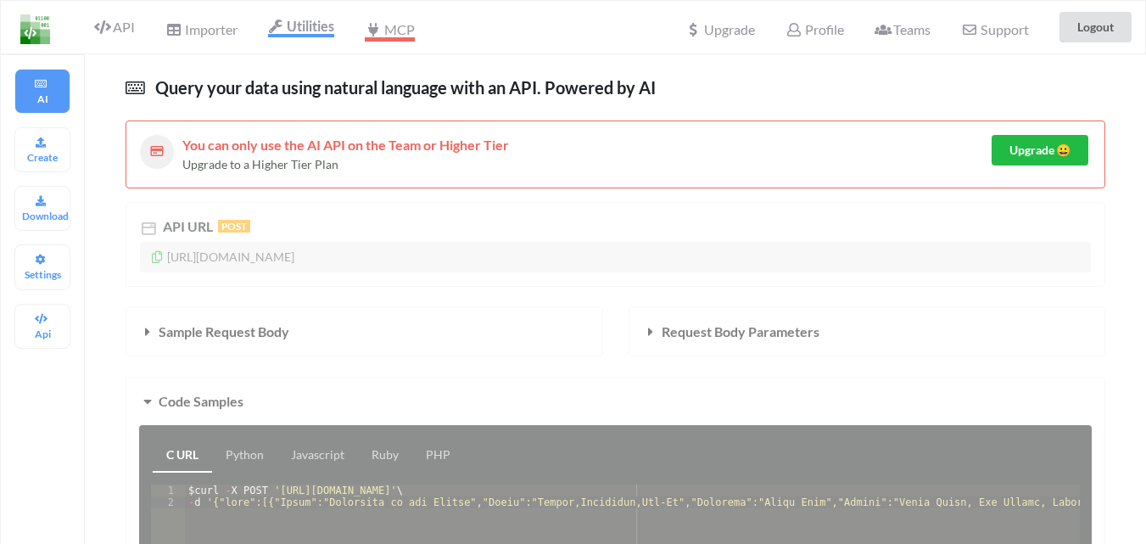
click at [405, 34] on span "MCP" at bounding box center [389, 31] width 49 height 20
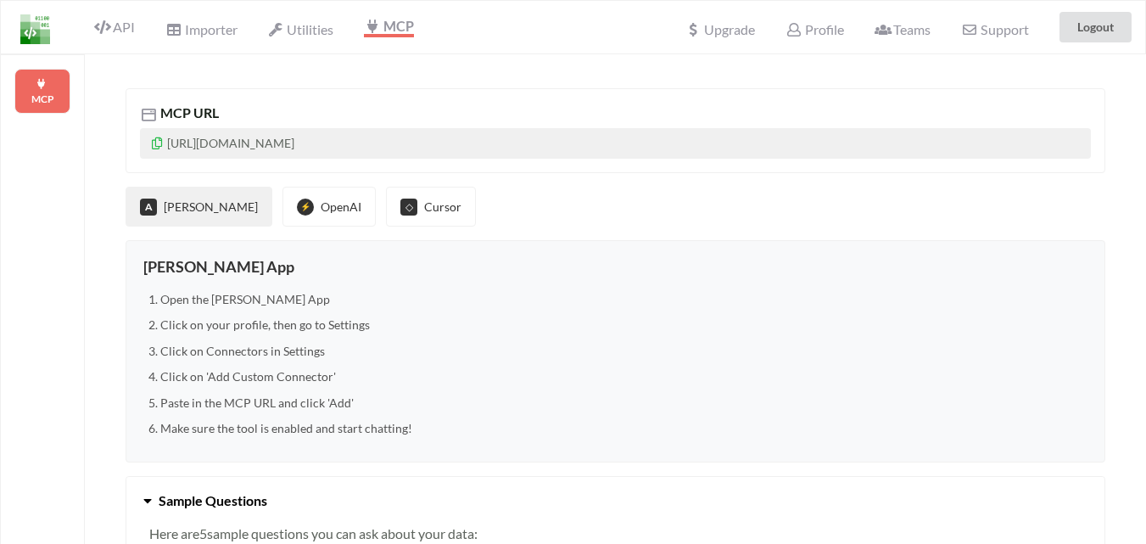
click at [51, 20] on div at bounding box center [31, 27] width 60 height 53
click at [128, 26] on span "API" at bounding box center [114, 29] width 41 height 20
